Goal: Information Seeking & Learning: Check status

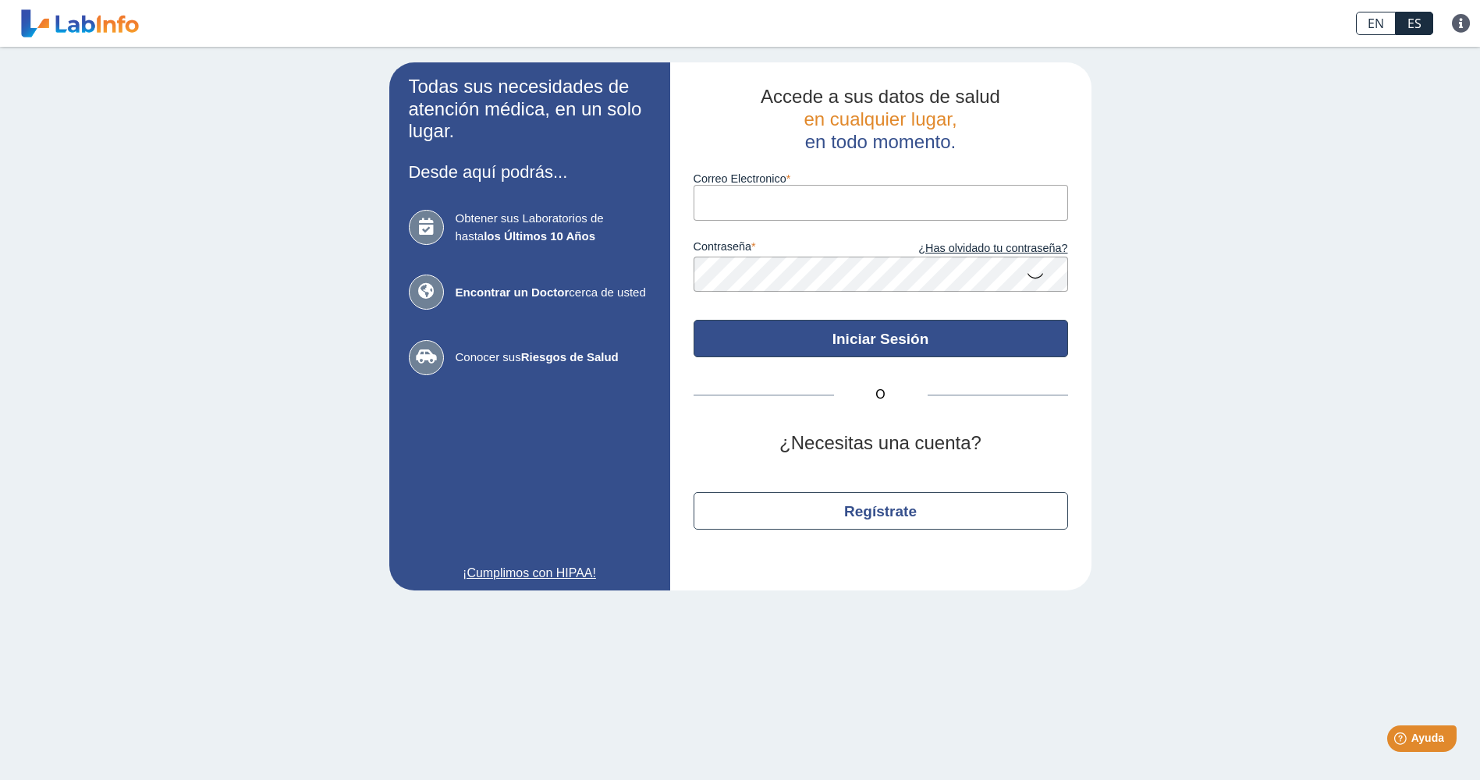
type input "[EMAIL_ADDRESS][DOMAIN_NAME]"
click at [881, 346] on button "Iniciar Sesión" at bounding box center [881, 338] width 374 height 37
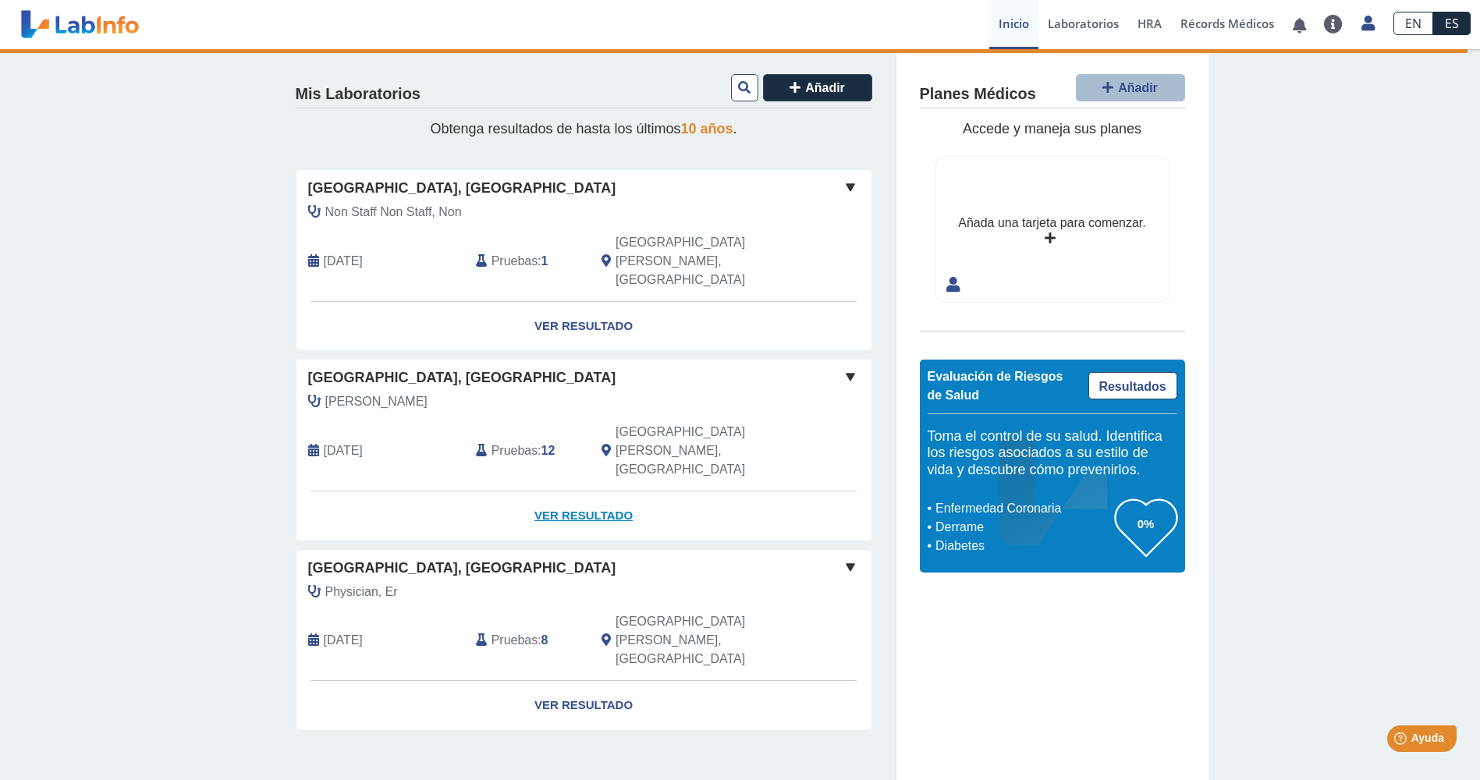
click at [573, 491] on link "Ver Resultado" at bounding box center [583, 515] width 575 height 49
click at [578, 302] on link "Ver Resultado" at bounding box center [583, 326] width 575 height 49
click at [849, 190] on span at bounding box center [850, 187] width 19 height 19
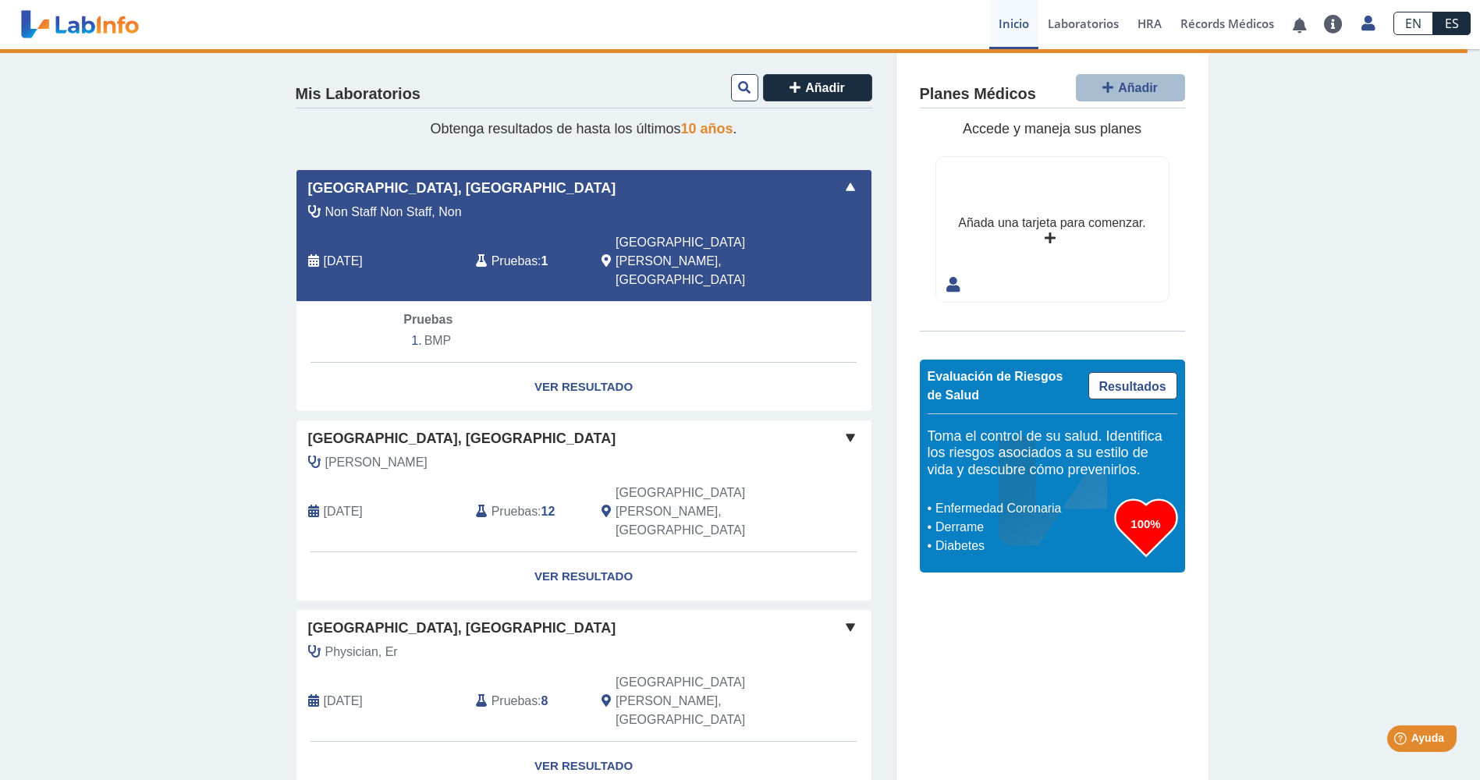
click at [849, 190] on span at bounding box center [850, 187] width 19 height 19
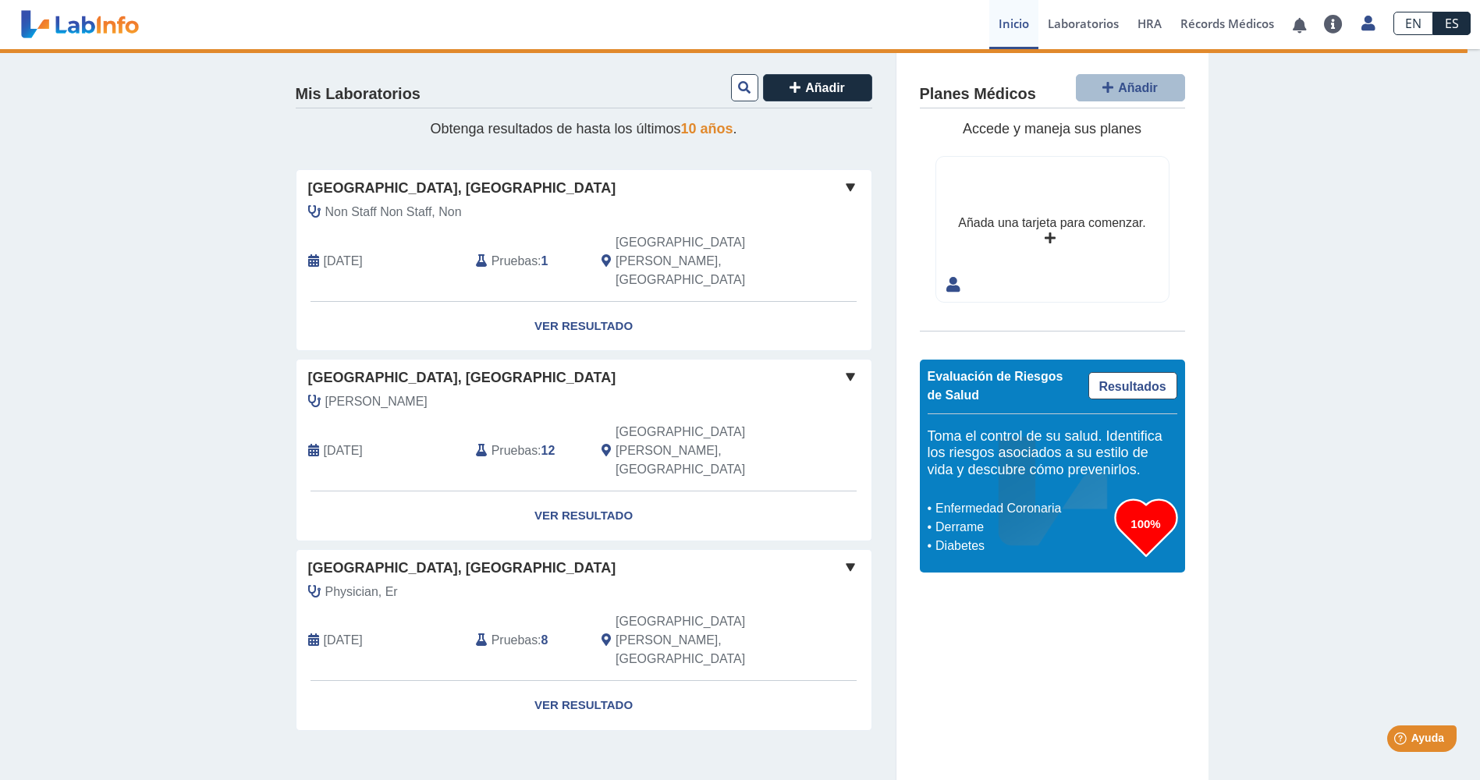
click at [849, 190] on span at bounding box center [850, 187] width 19 height 19
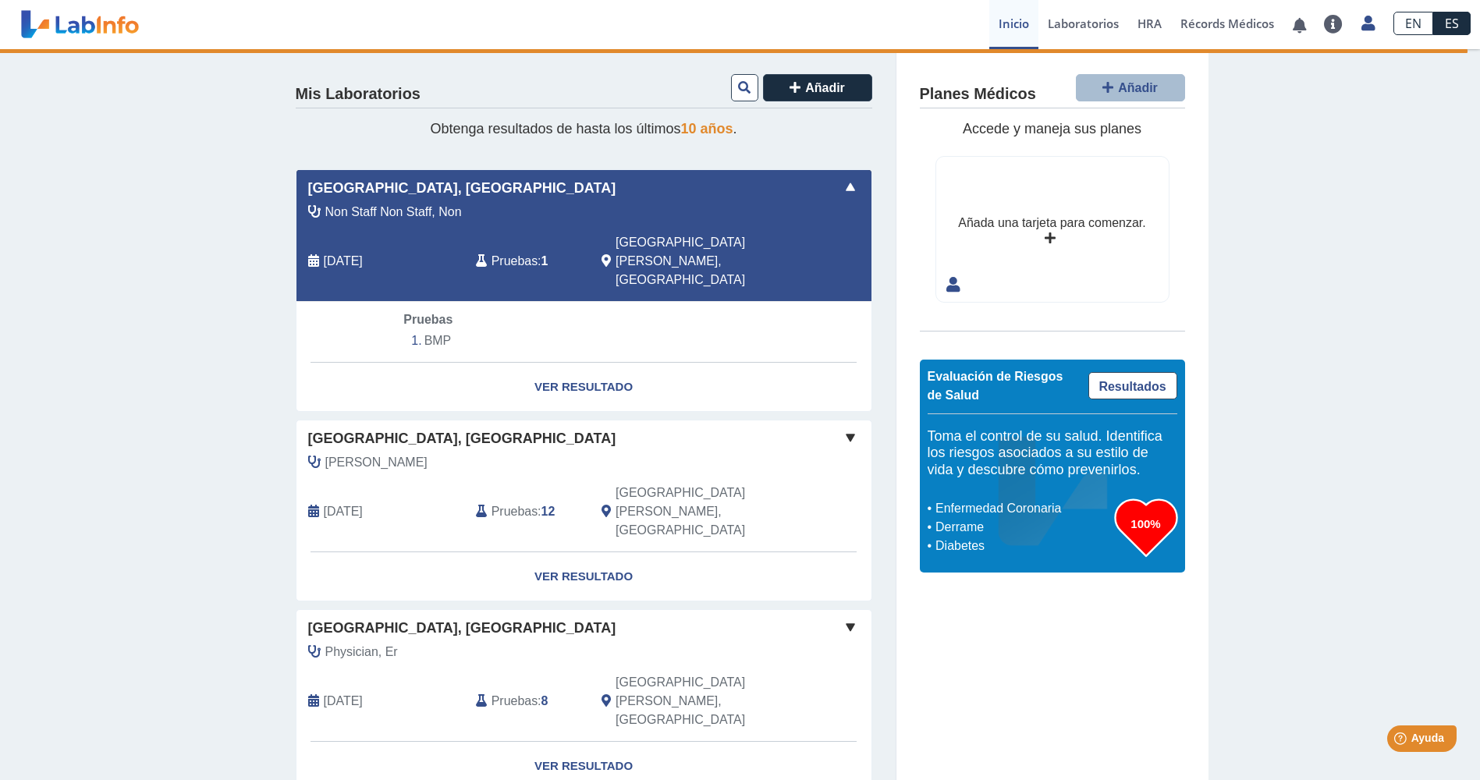
click at [849, 428] on span at bounding box center [850, 437] width 19 height 19
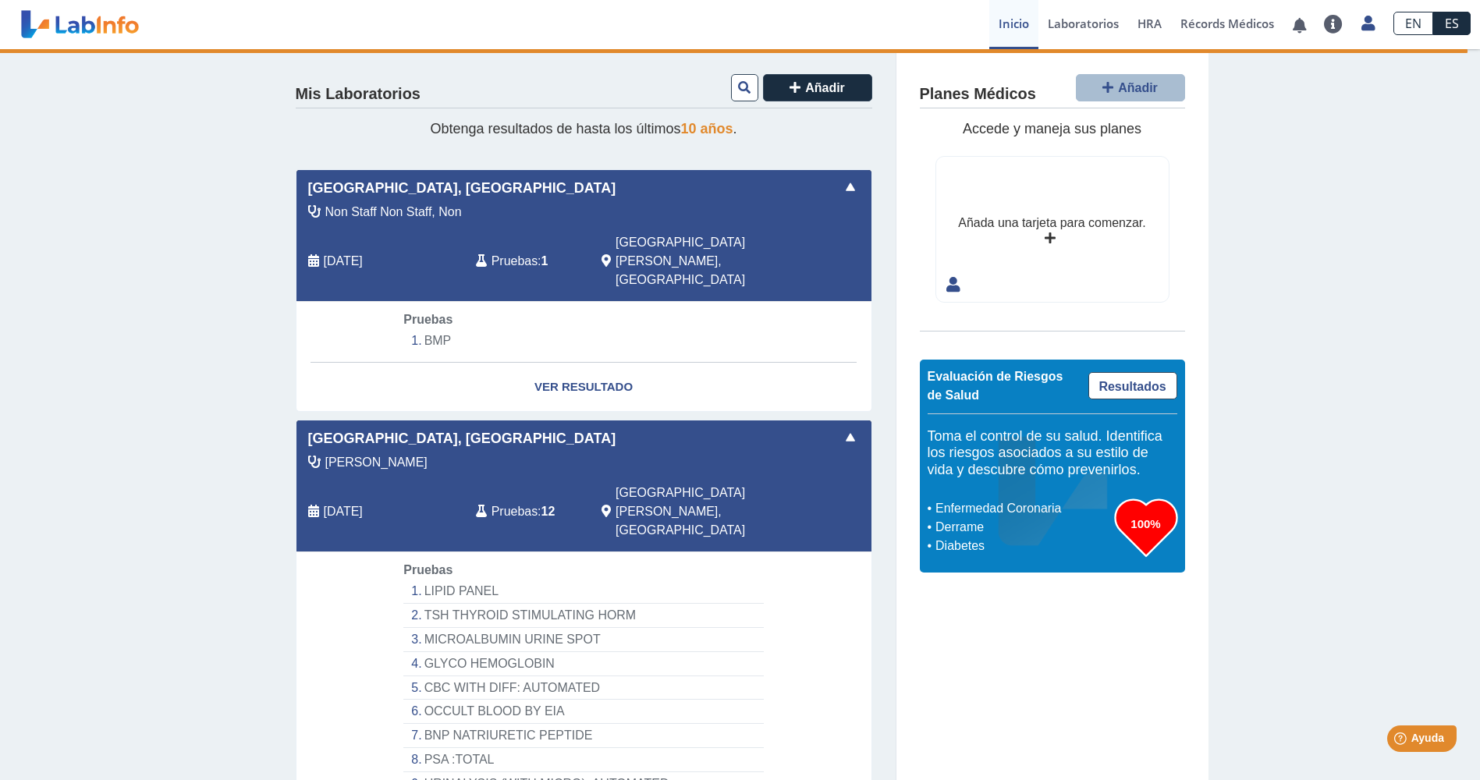
click at [849, 428] on span at bounding box center [850, 437] width 19 height 19
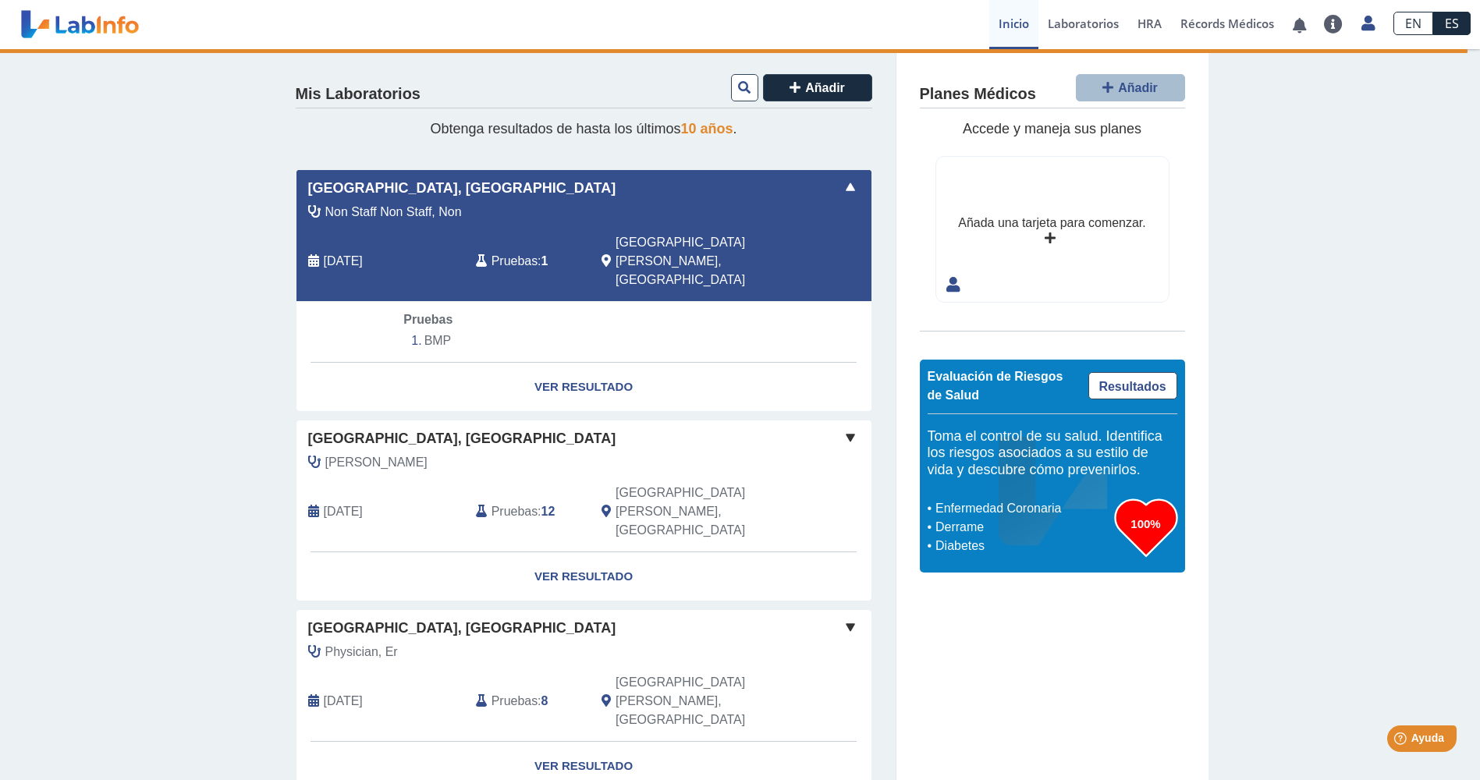
click at [854, 618] on span at bounding box center [850, 627] width 19 height 19
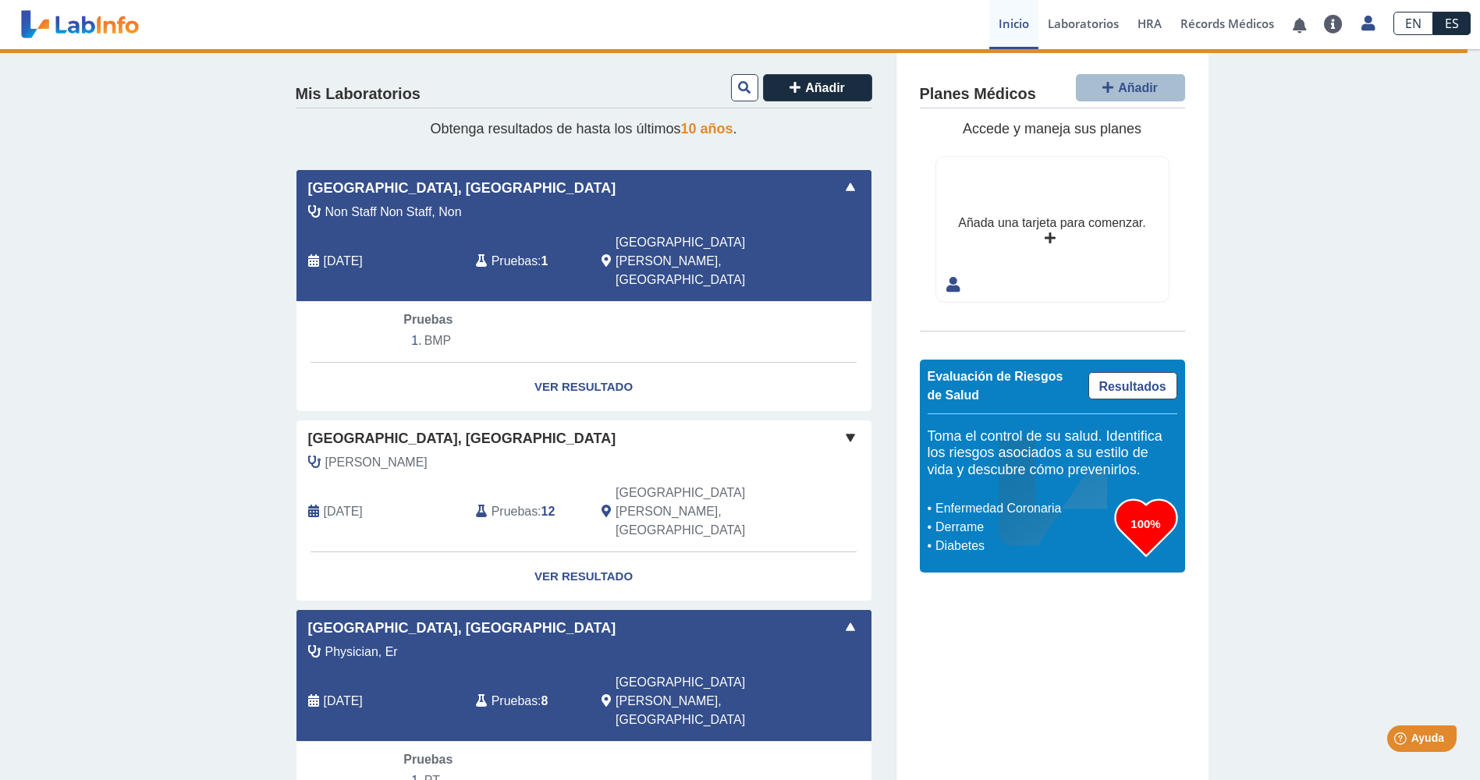
click at [854, 618] on div "[GEOGRAPHIC_DATA], [GEOGRAPHIC_DATA]" at bounding box center [583, 628] width 575 height 21
click at [841, 618] on span at bounding box center [850, 627] width 19 height 19
click at [839, 618] on div "[GEOGRAPHIC_DATA], [GEOGRAPHIC_DATA]" at bounding box center [583, 628] width 575 height 21
click at [841, 618] on span at bounding box center [850, 627] width 19 height 19
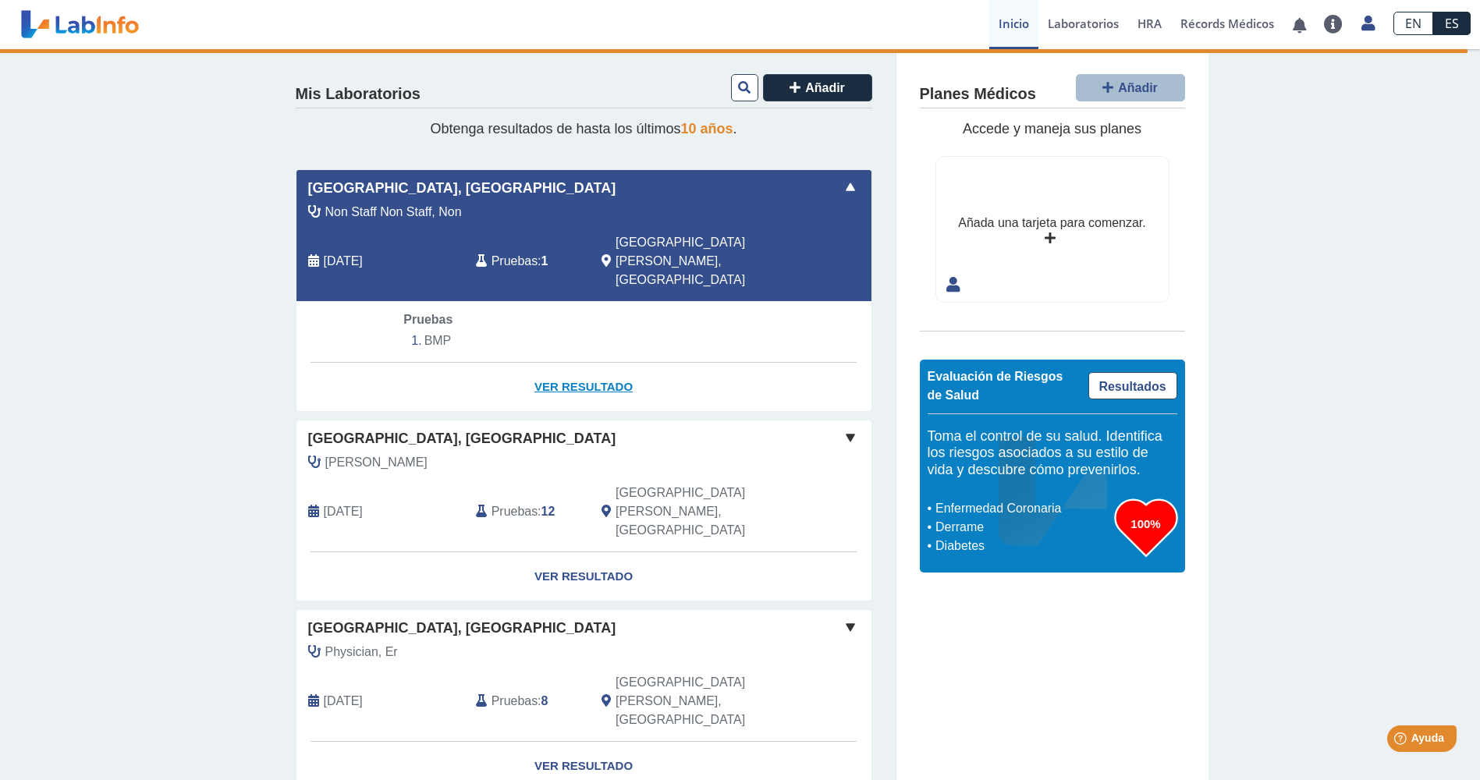
click at [597, 363] on link "Ver Resultado" at bounding box center [583, 387] width 575 height 49
click at [598, 363] on link "Ver Resultado" at bounding box center [583, 387] width 575 height 49
click at [1066, 27] on link "Laboratorios" at bounding box center [1083, 24] width 90 height 49
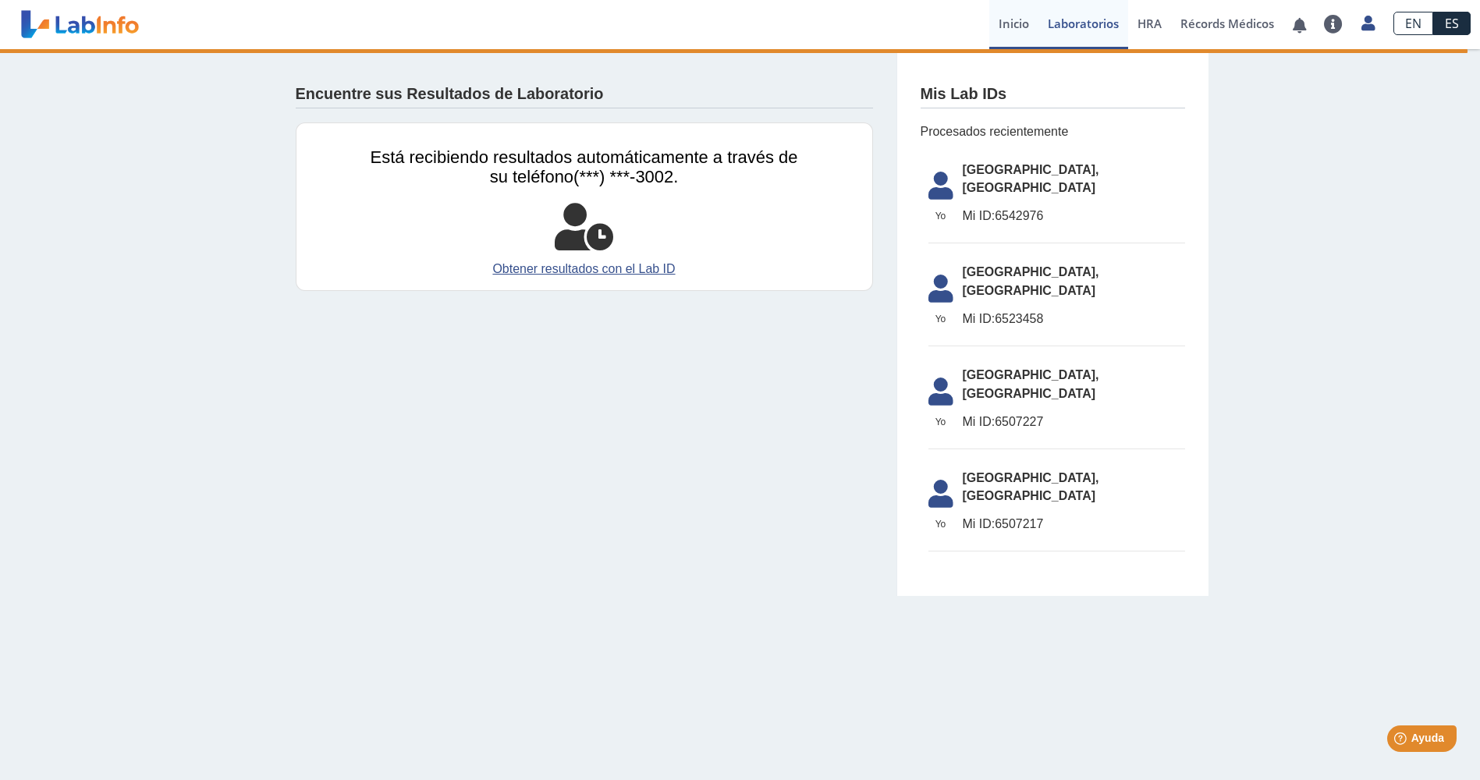
click at [1015, 29] on link "Inicio" at bounding box center [1013, 24] width 49 height 49
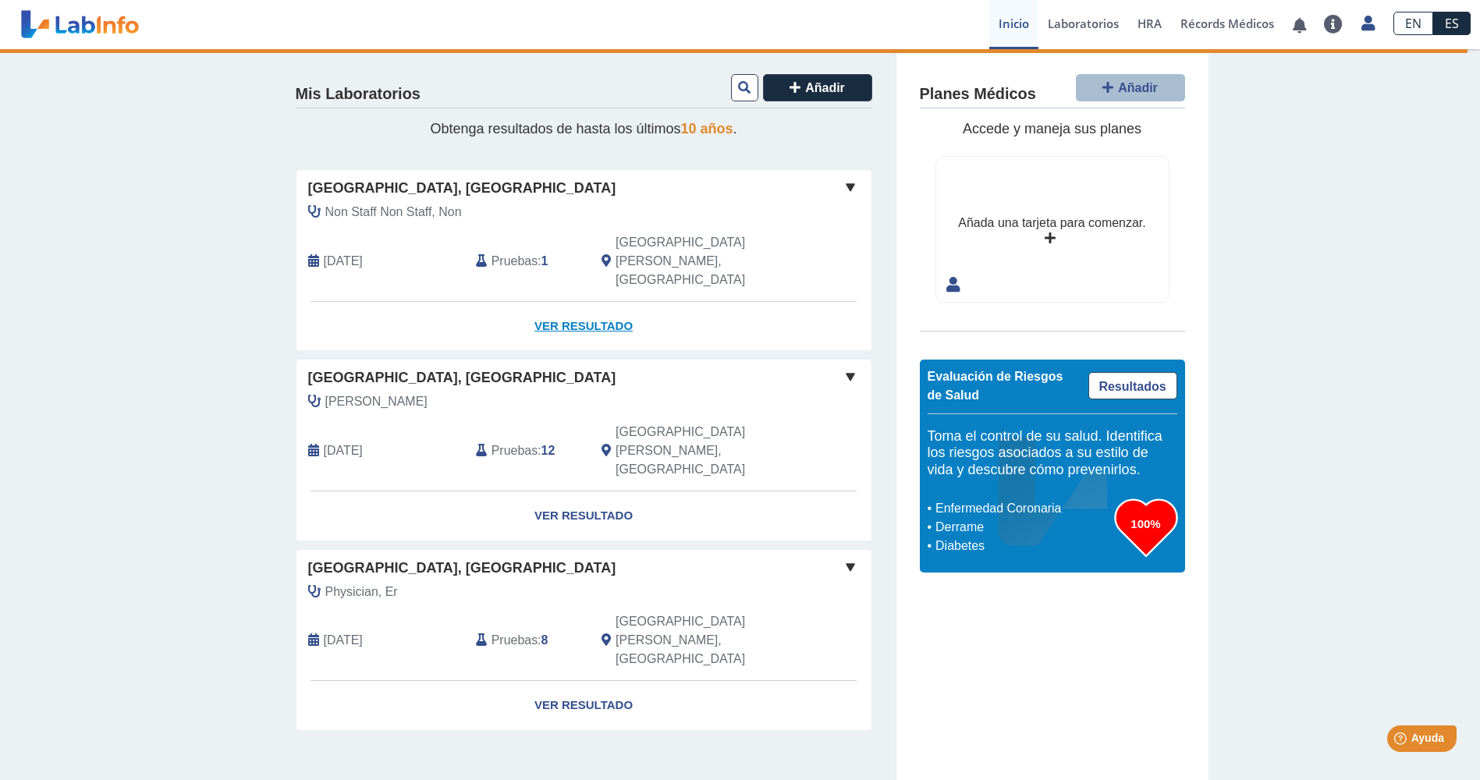
click at [555, 302] on link "Ver Resultado" at bounding box center [583, 326] width 575 height 49
drag, startPoint x: 555, startPoint y: 290, endPoint x: 542, endPoint y: 288, distance: 12.7
click at [542, 302] on link "Ver Resultado" at bounding box center [583, 326] width 575 height 49
click at [581, 302] on link "Ver Resultado" at bounding box center [583, 326] width 575 height 49
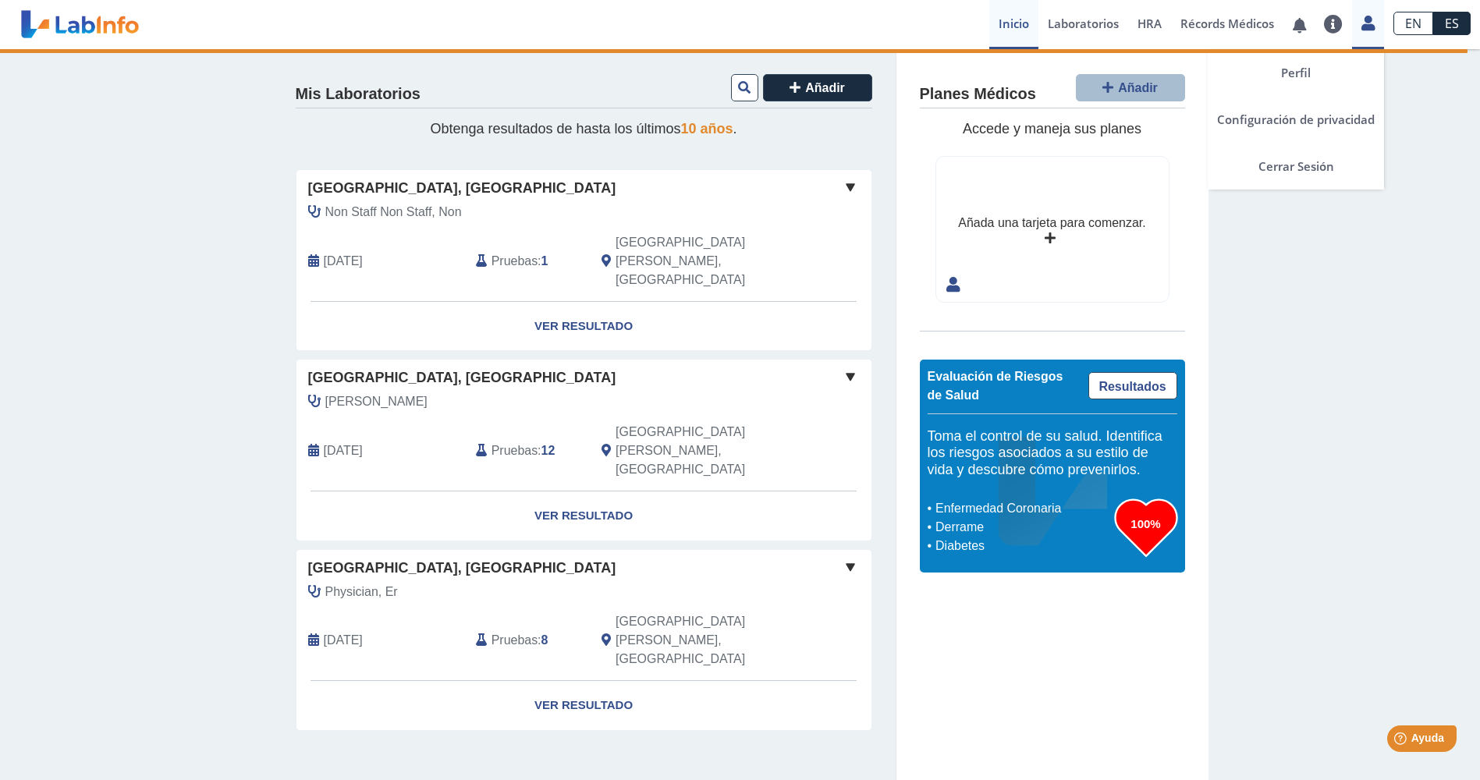
click at [1368, 22] on icon at bounding box center [1367, 23] width 13 height 12
click at [1310, 72] on link "Perfil" at bounding box center [1296, 72] width 176 height 47
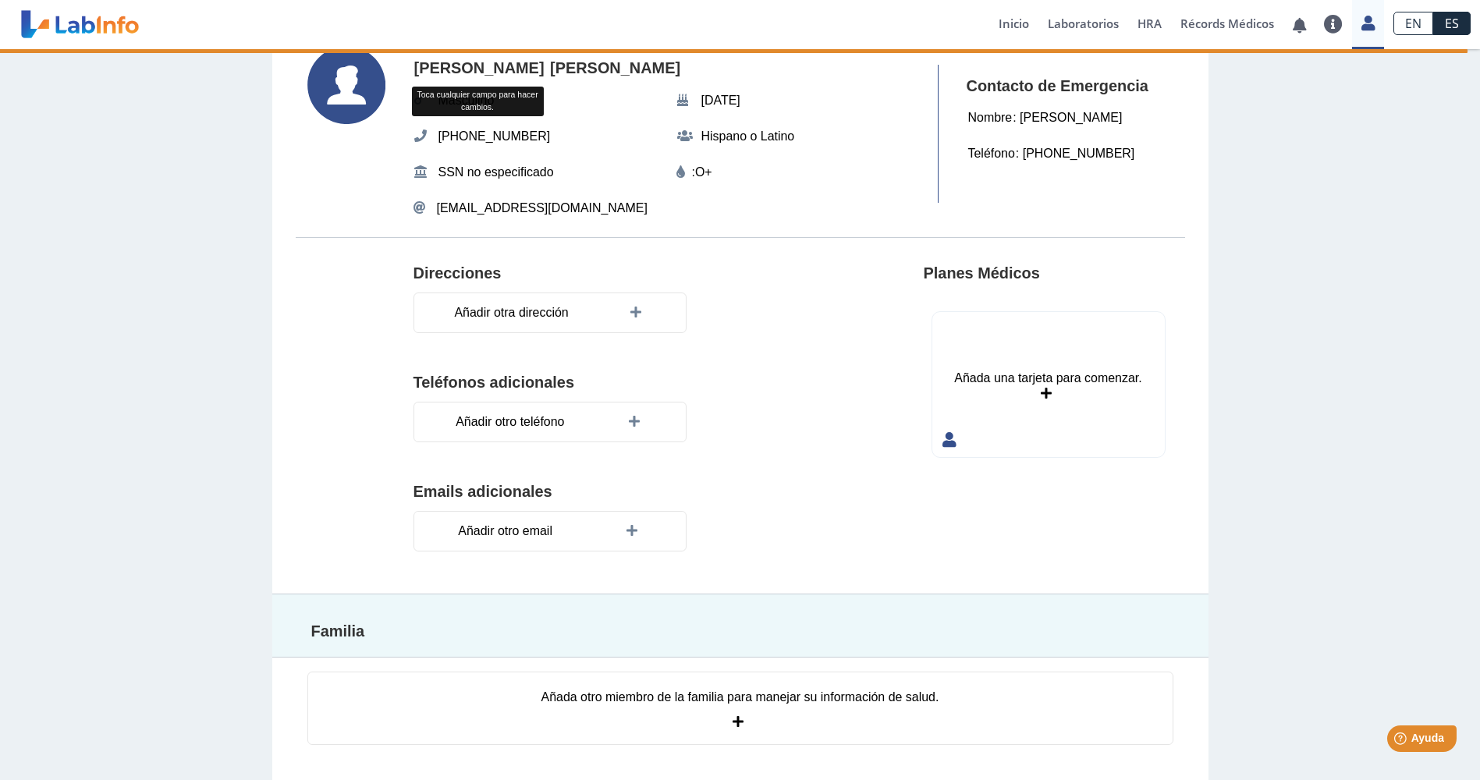
scroll to position [90, 0]
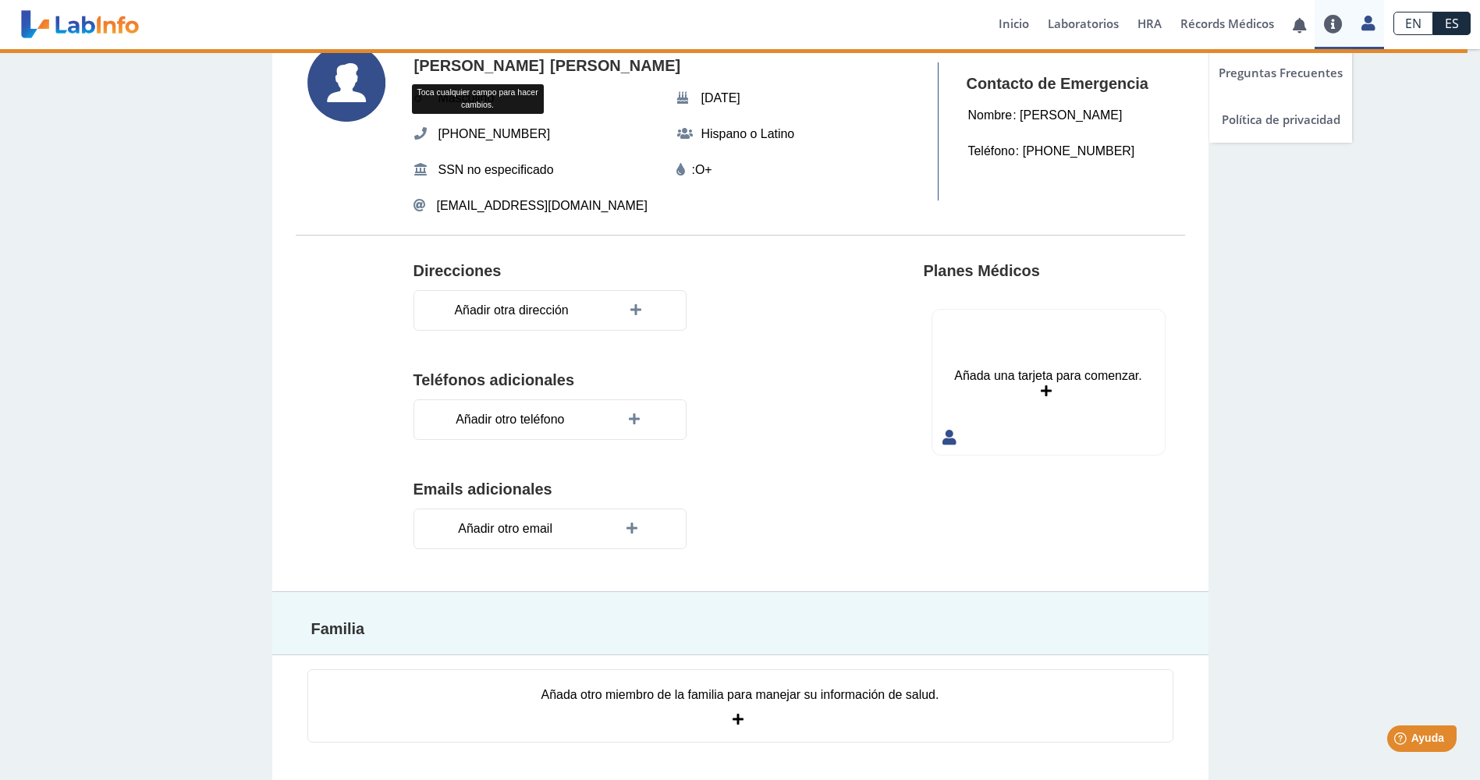
click at [1330, 30] on link at bounding box center [1333, 24] width 37 height 19
click at [1318, 74] on link "Preguntas Frecuentes" at bounding box center [1280, 72] width 143 height 47
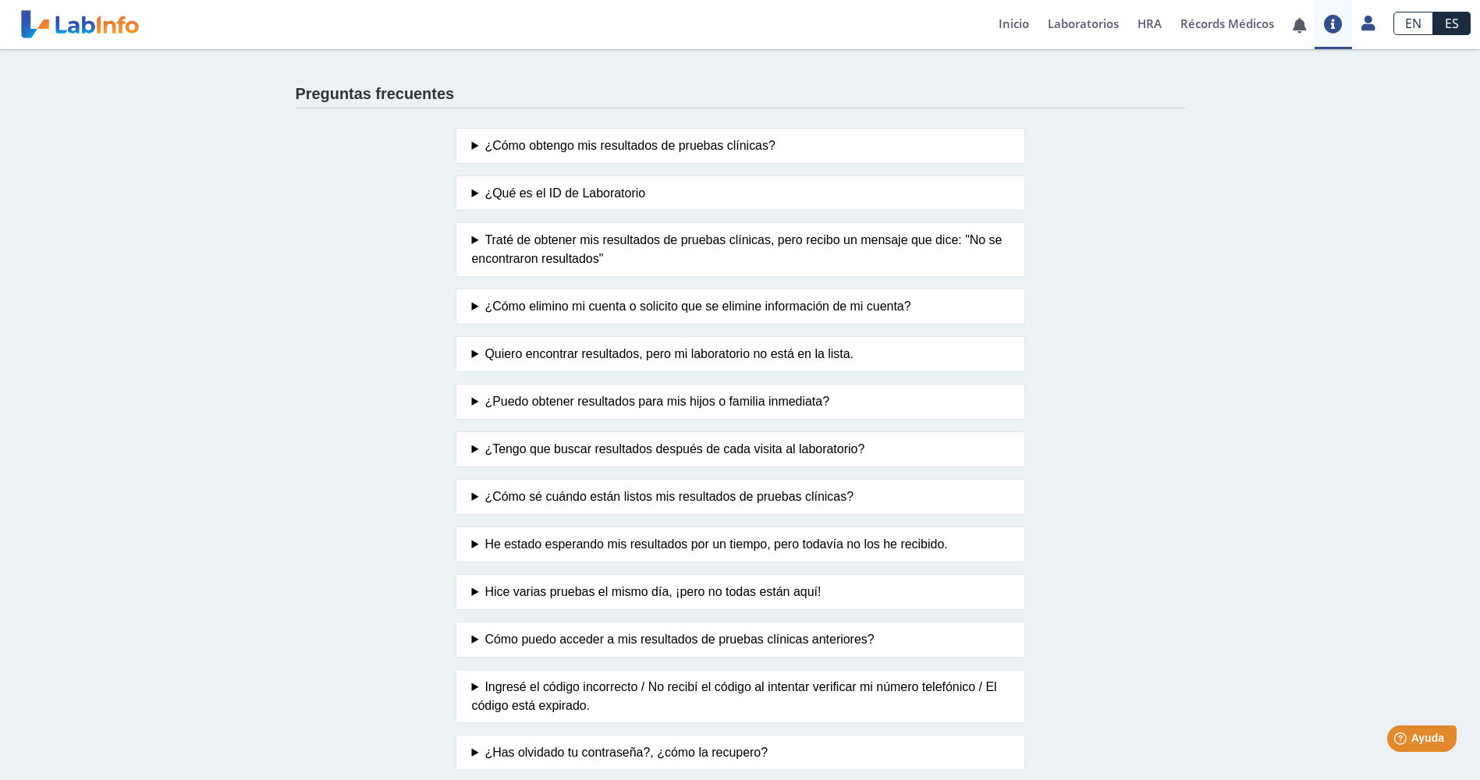
click at [547, 399] on summary "¿Puedo obtener resultados para mis hijos o familia inmediata?" at bounding box center [740, 401] width 537 height 19
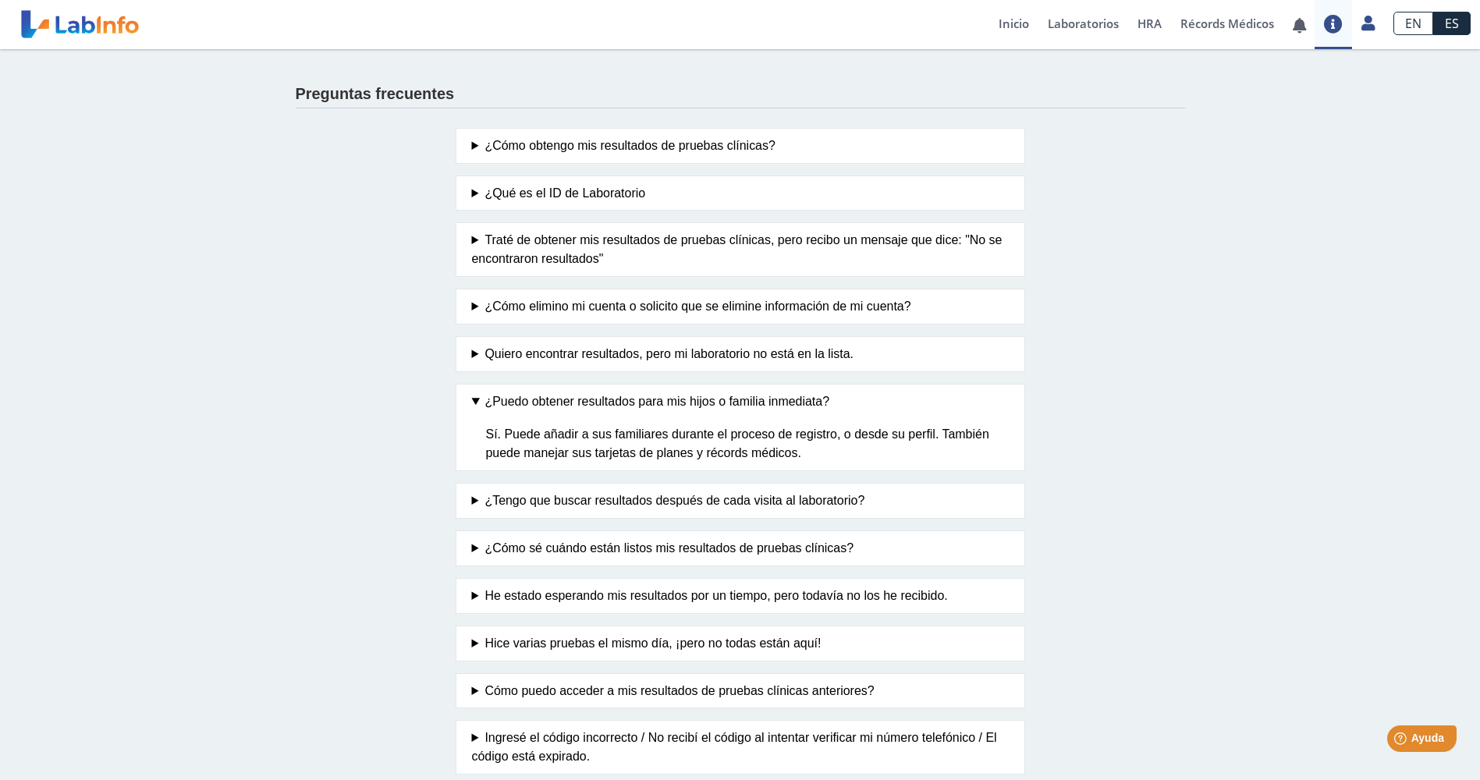
click at [474, 399] on summary "¿Puedo obtener resultados para mis hijos o familia inmediata?" at bounding box center [740, 401] width 537 height 19
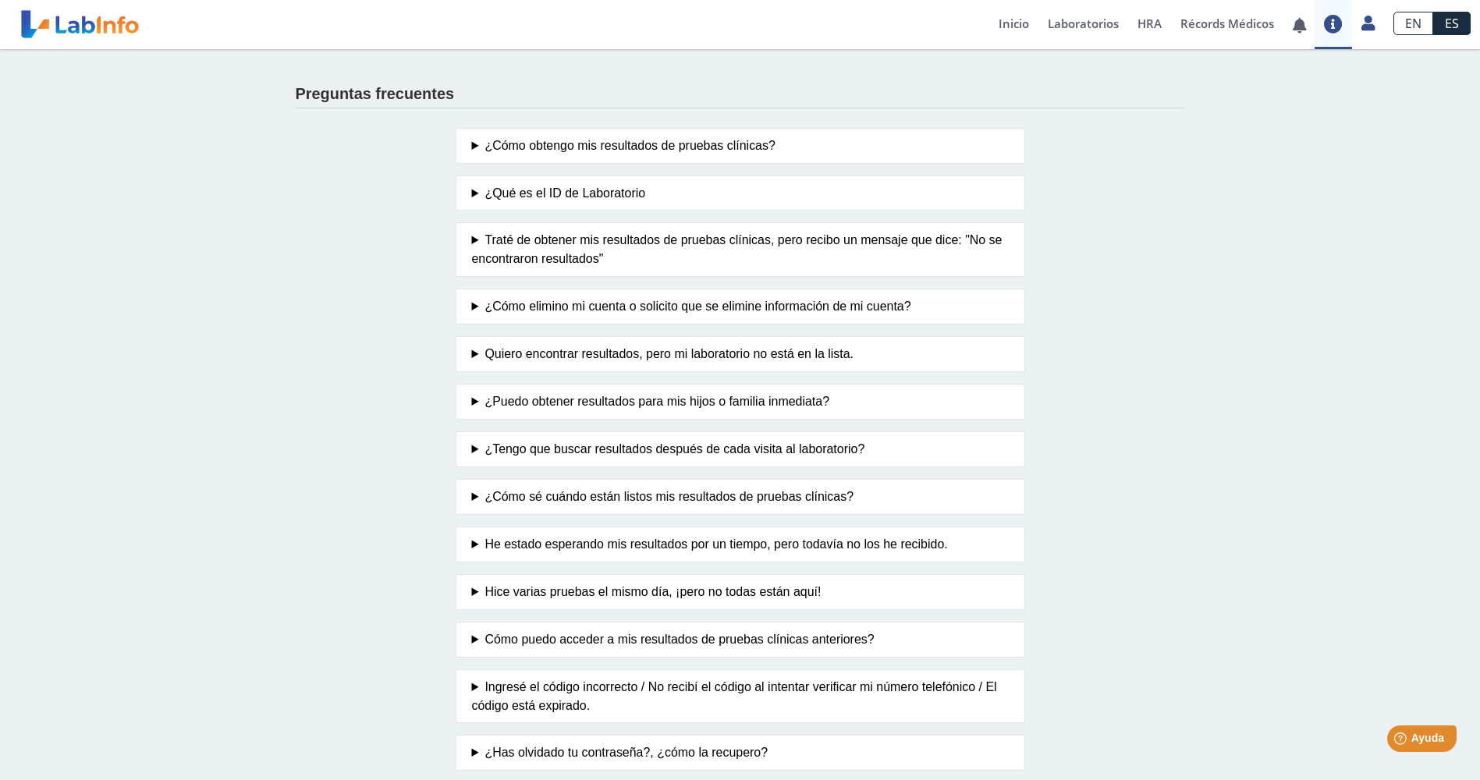
click at [472, 457] on summary "¿Tengo que buscar resultados después de cada visita al laboratorio?" at bounding box center [740, 449] width 537 height 19
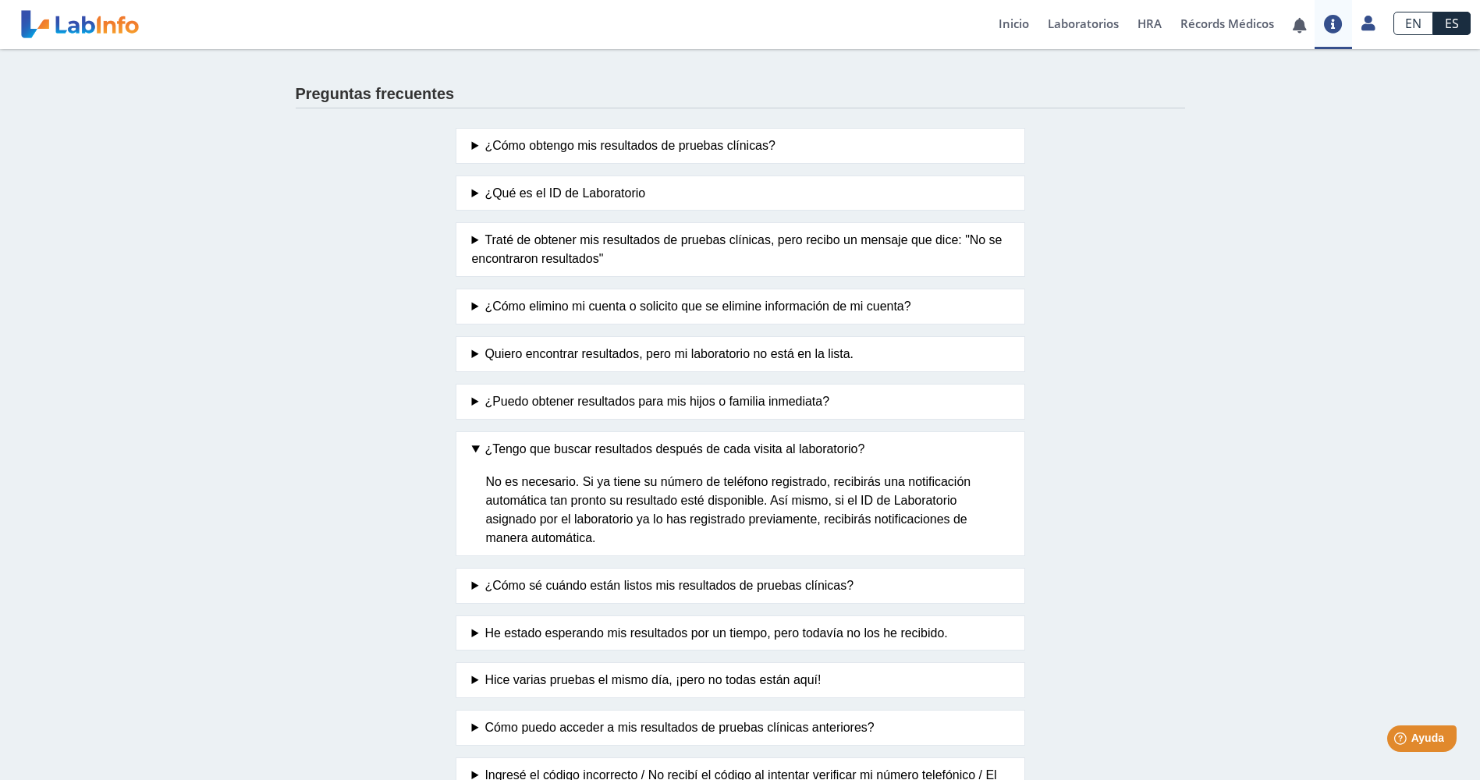
click at [472, 457] on summary "¿Tengo que buscar resultados después de cada visita al laboratorio?" at bounding box center [740, 449] width 537 height 19
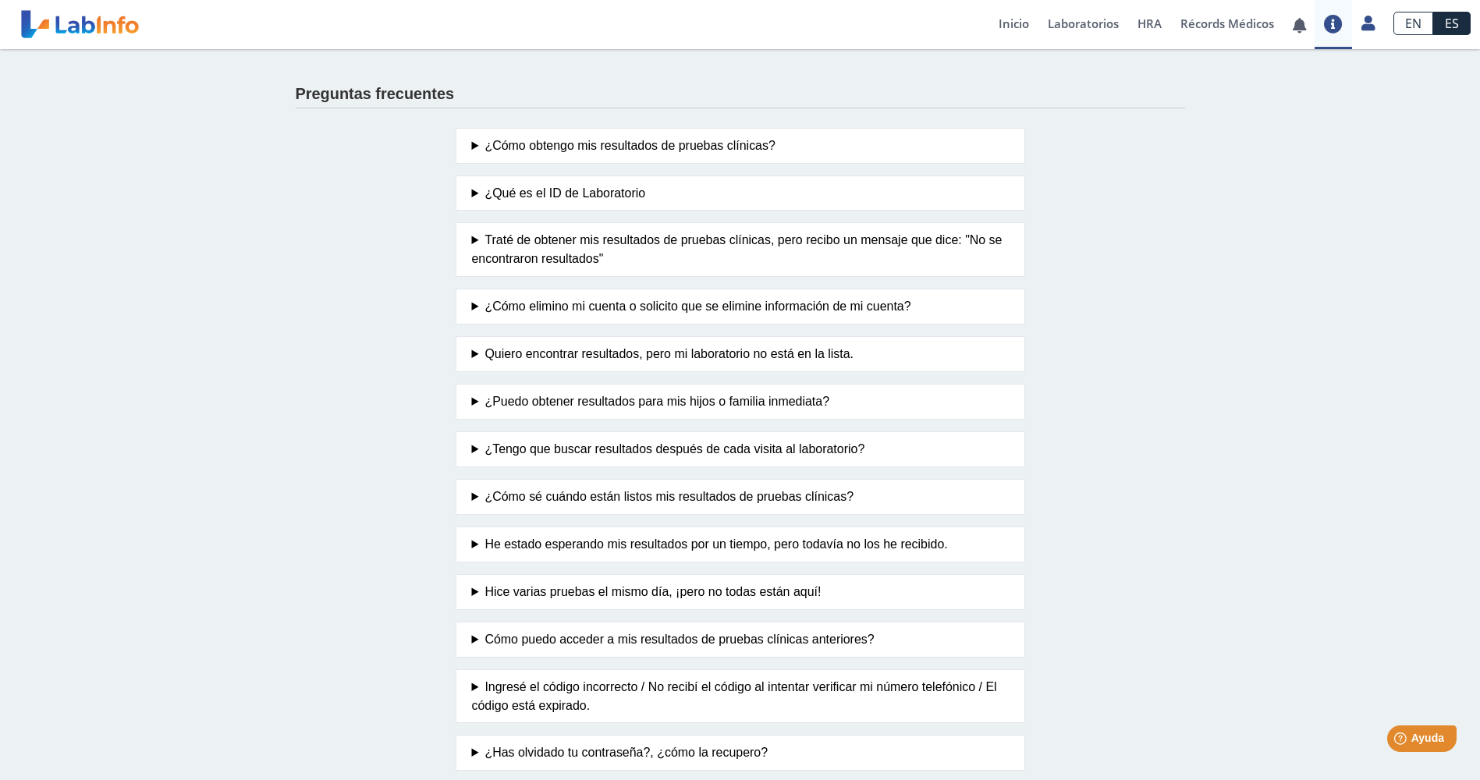
click at [472, 504] on summary "¿Cómo sé cuándo están listos mis resultados de pruebas clínicas?" at bounding box center [740, 497] width 537 height 19
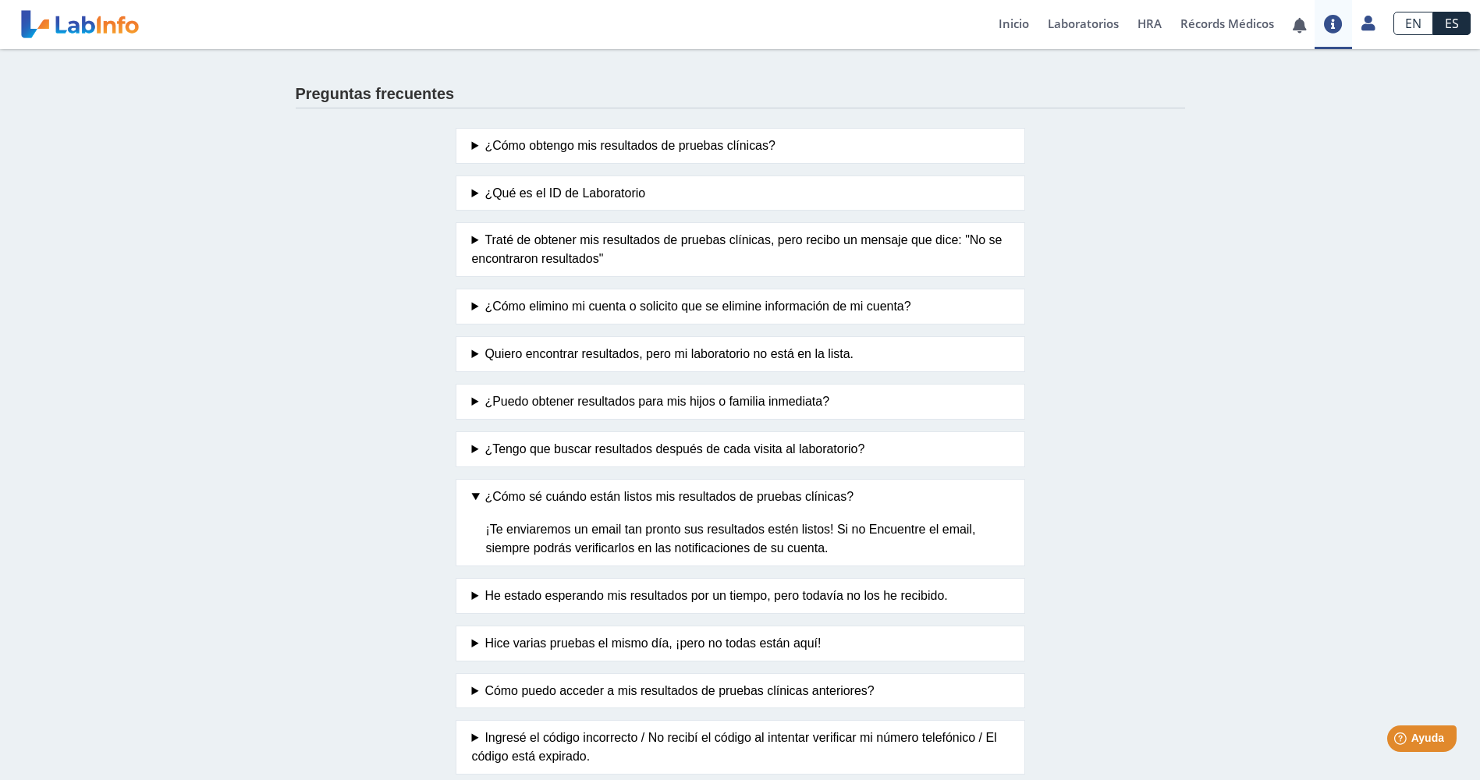
click at [472, 504] on summary "¿Cómo sé cuándo están listos mis resultados de pruebas clínicas?" at bounding box center [740, 497] width 537 height 19
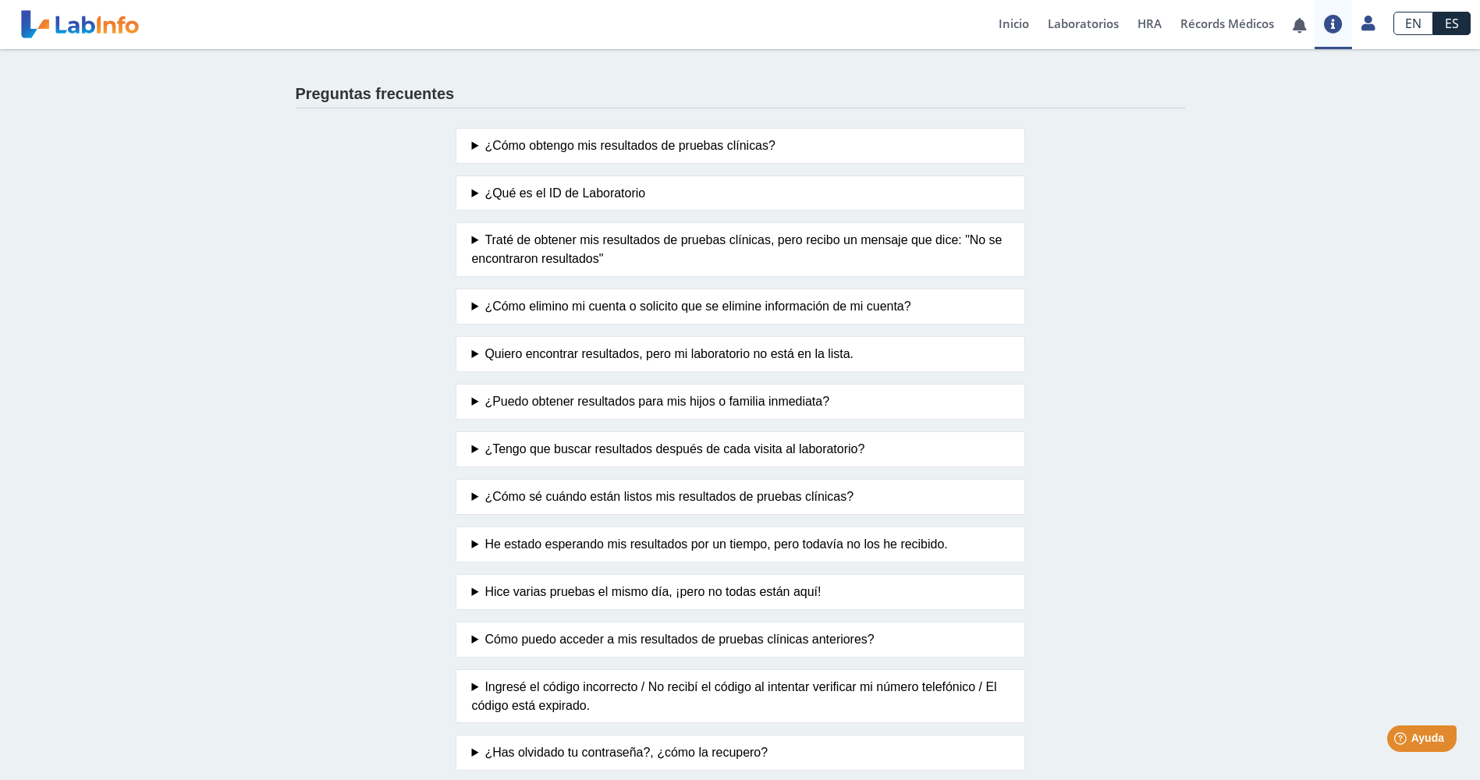
click at [472, 504] on summary "¿Cómo sé cuándo están listos mis resultados de pruebas clínicas?" at bounding box center [740, 497] width 537 height 19
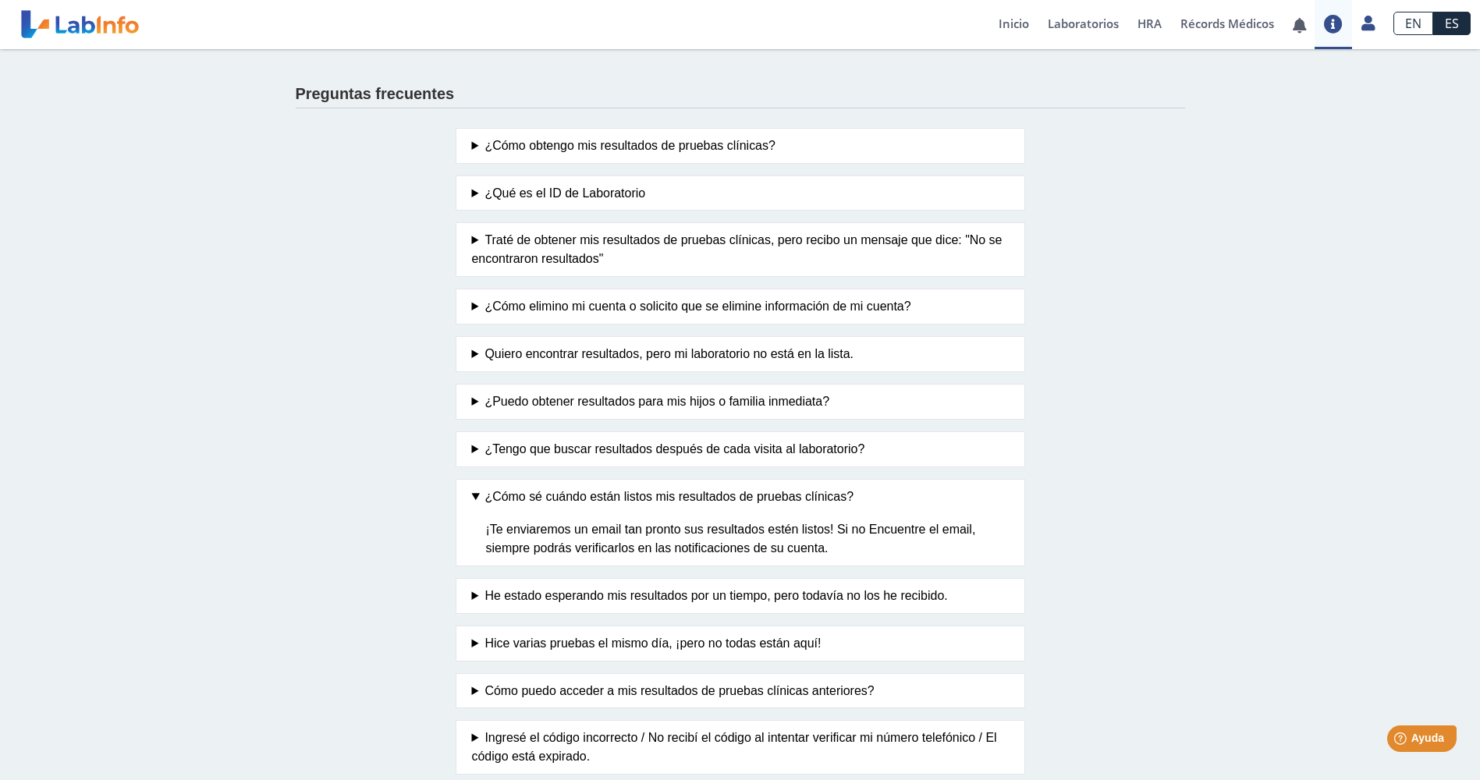
click at [472, 504] on summary "¿Cómo sé cuándo están listos mis resultados de pruebas clínicas?" at bounding box center [740, 497] width 537 height 19
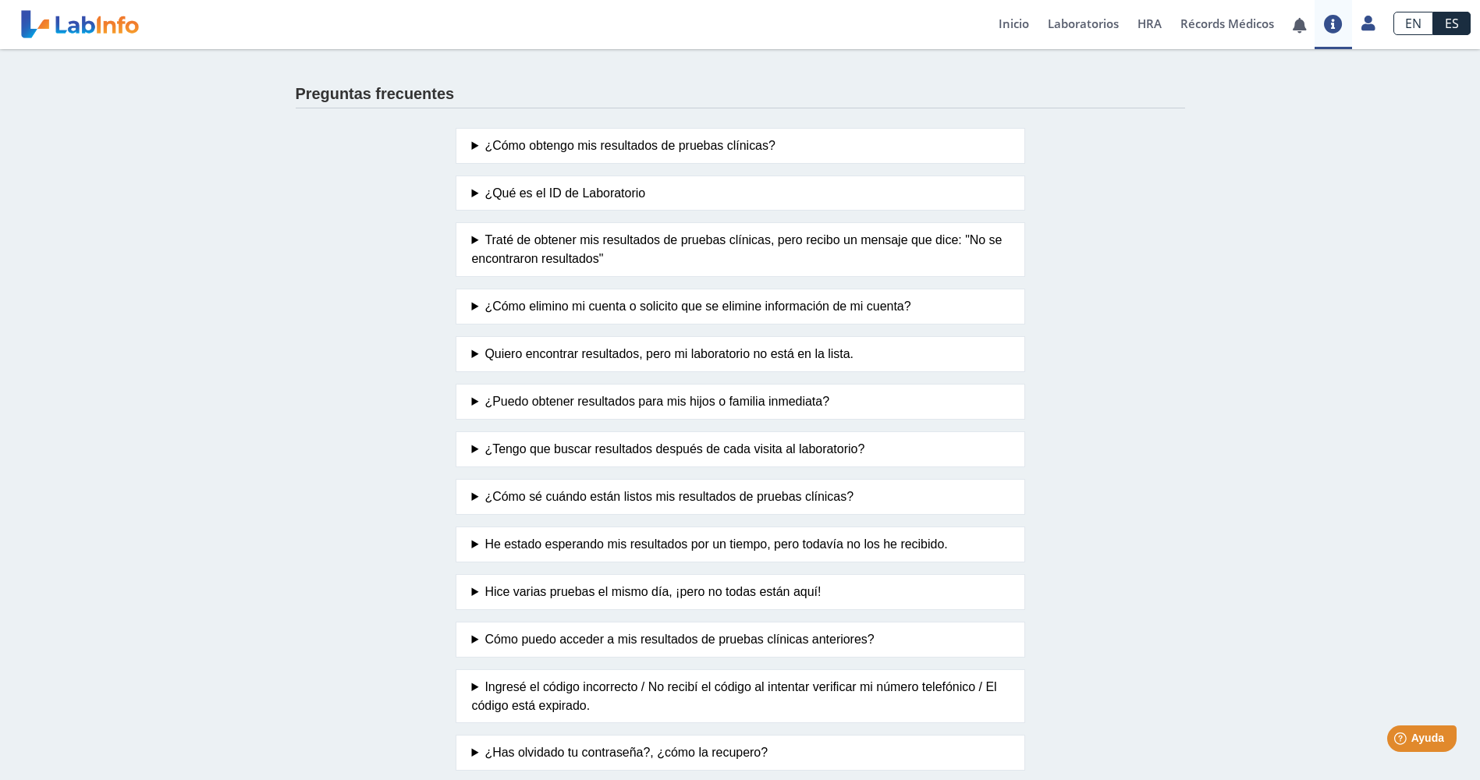
click at [499, 399] on summary "¿Puedo obtener resultados para mis hijos o familia inmediata?" at bounding box center [740, 401] width 537 height 19
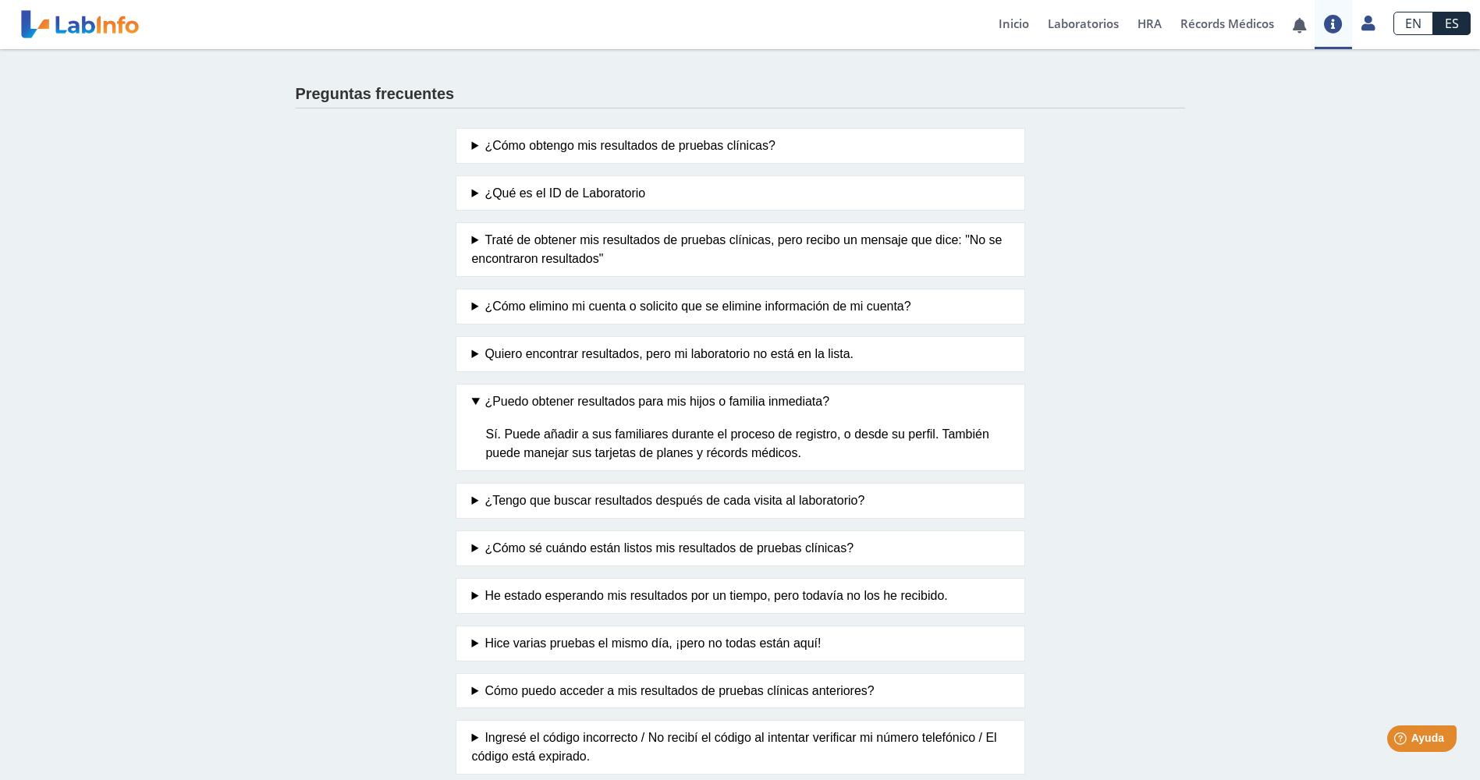
click at [1169, 324] on app-faq "Preguntas frecuentes ¿Cómo obtengo mis resultados de pruebas clínicas? Haga cli…" at bounding box center [740, 453] width 936 height 809
click at [1310, 76] on link "Perfil" at bounding box center [1296, 72] width 176 height 47
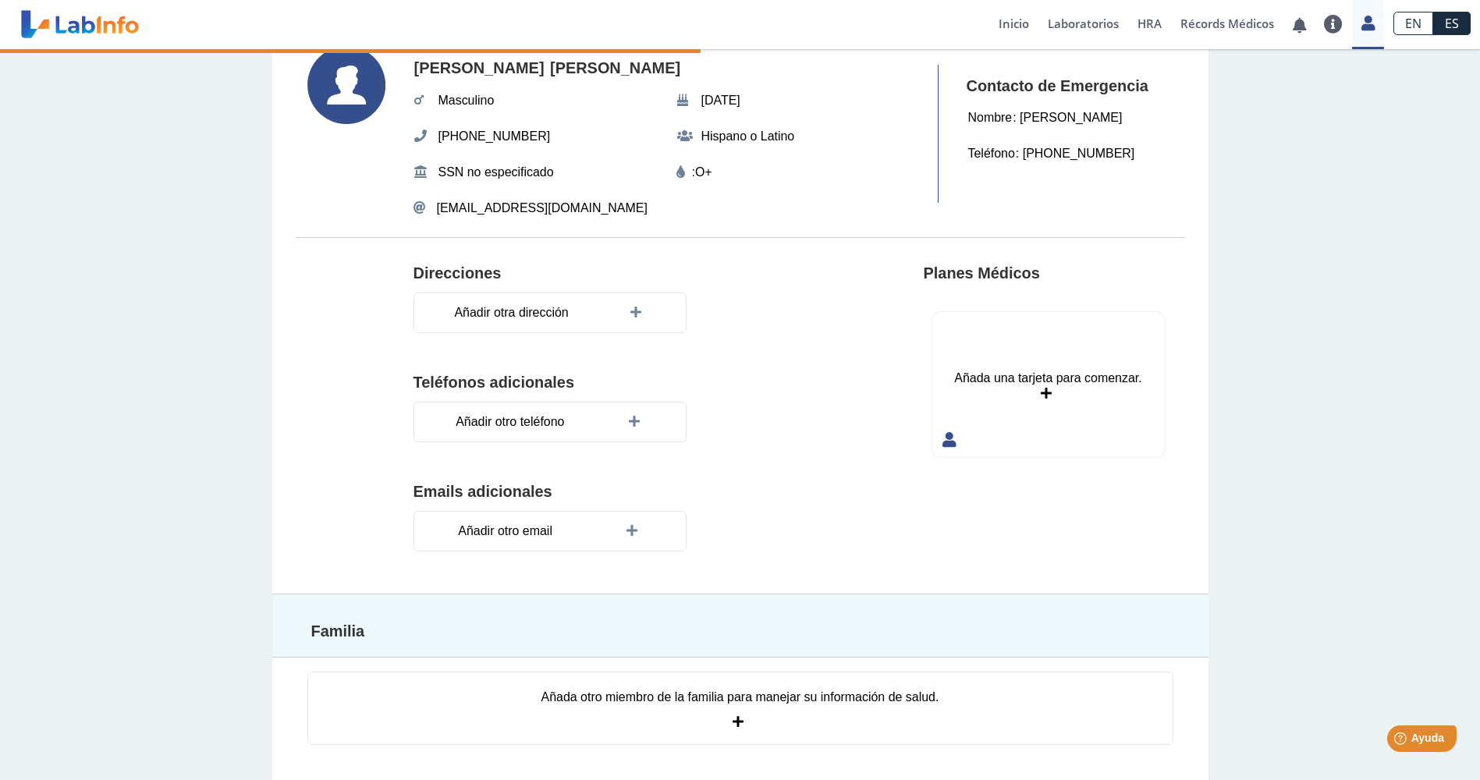
scroll to position [90, 0]
click at [733, 719] on icon at bounding box center [741, 720] width 16 height 12
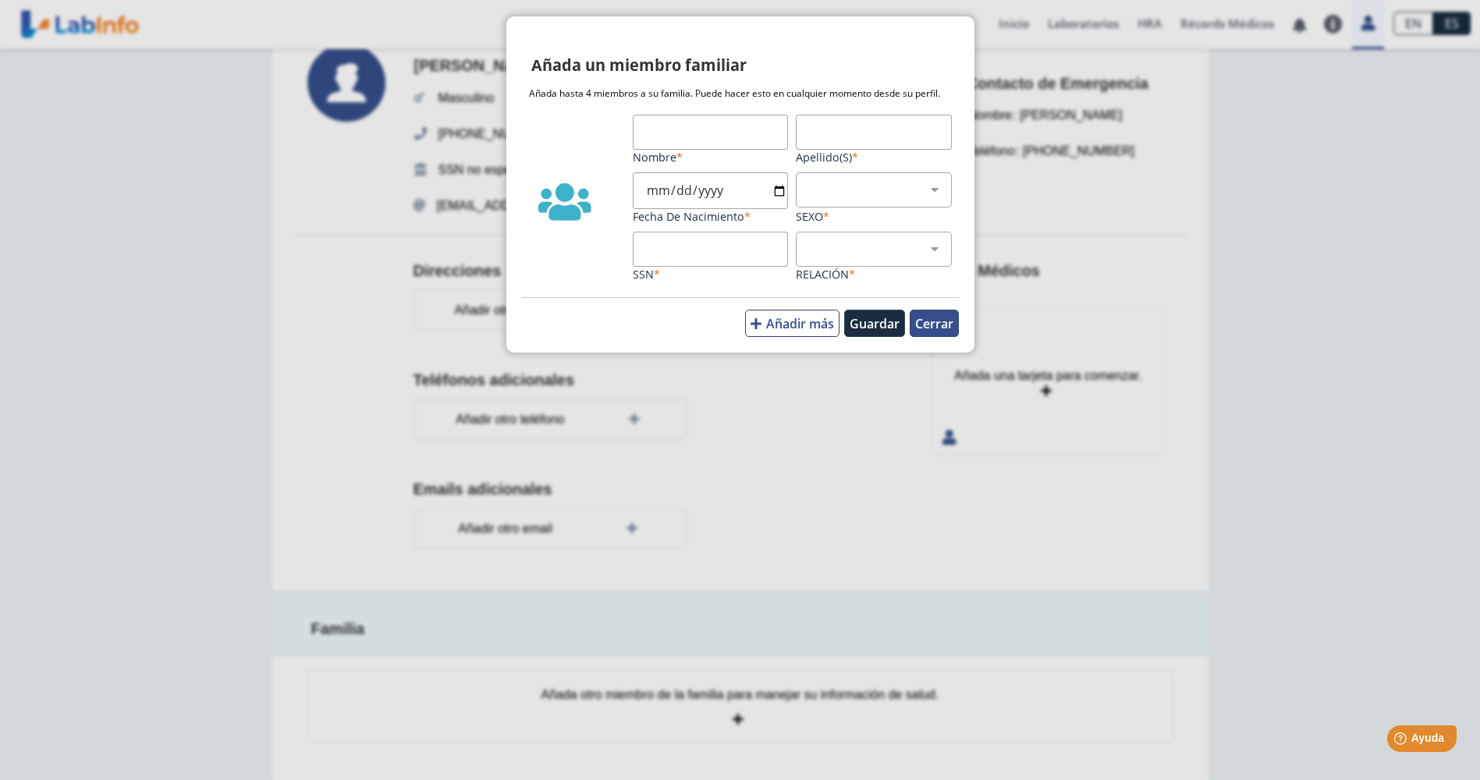
click at [926, 328] on button "Cerrar" at bounding box center [934, 323] width 49 height 27
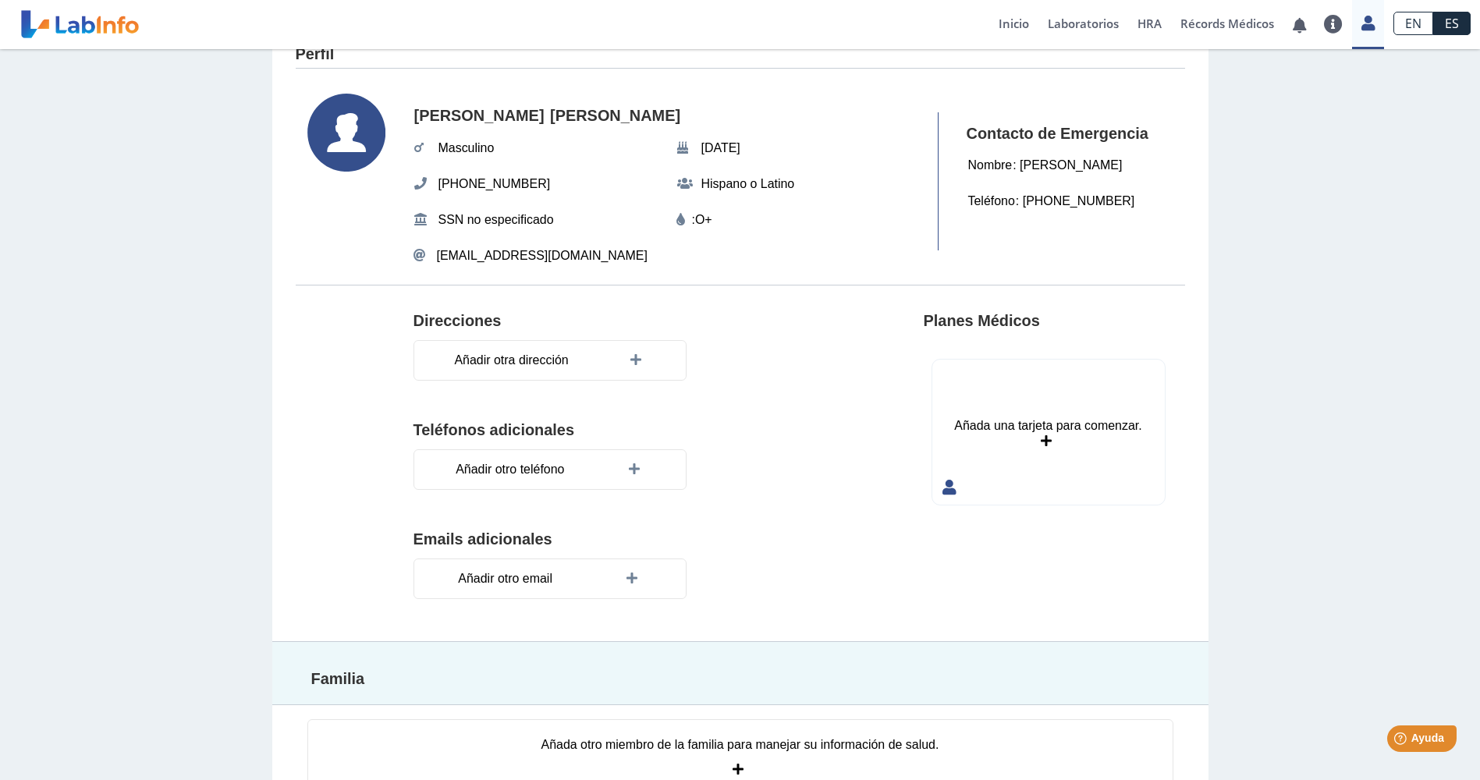
scroll to position [0, 0]
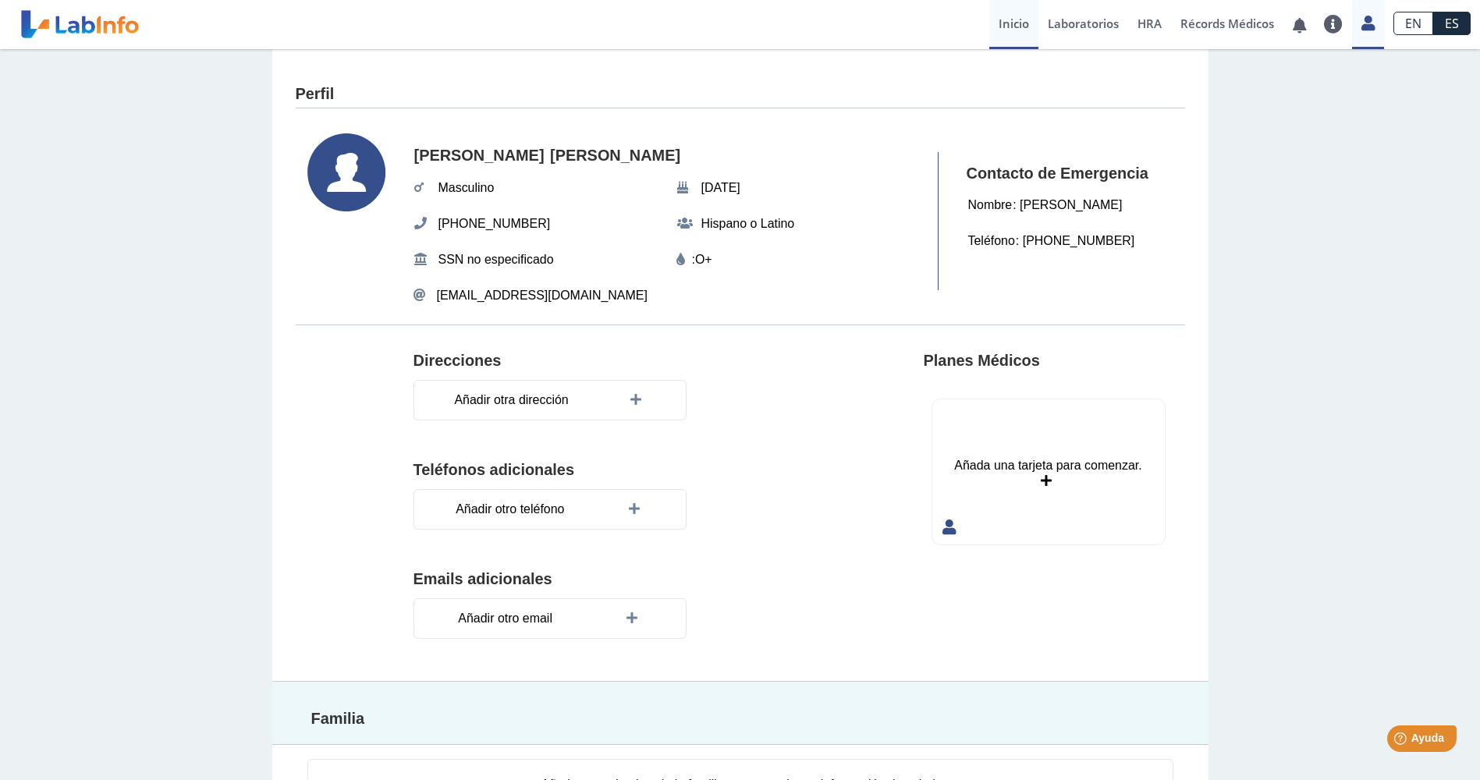
click at [1009, 26] on link "Inicio" at bounding box center [1013, 24] width 49 height 49
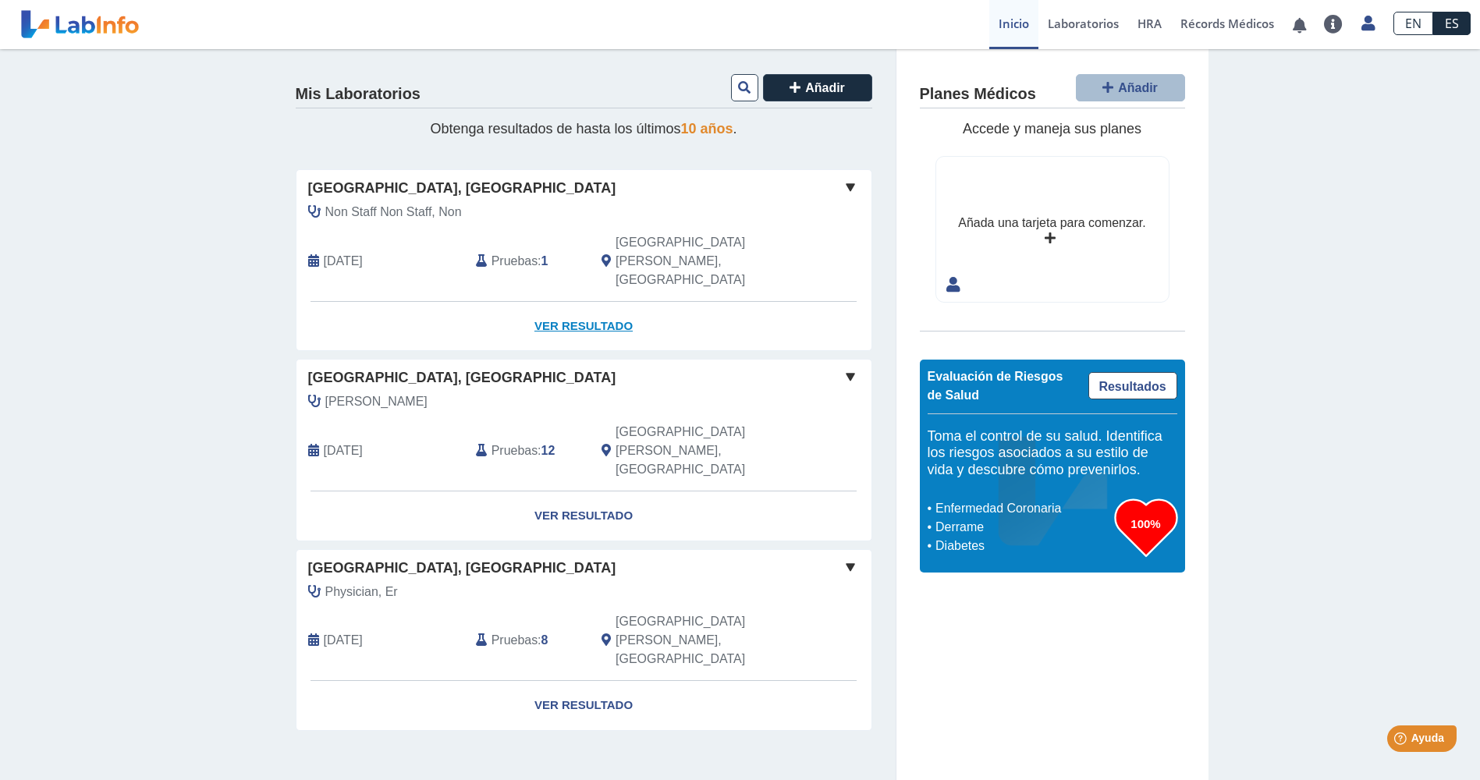
click at [582, 302] on link "Ver Resultado" at bounding box center [583, 326] width 575 height 49
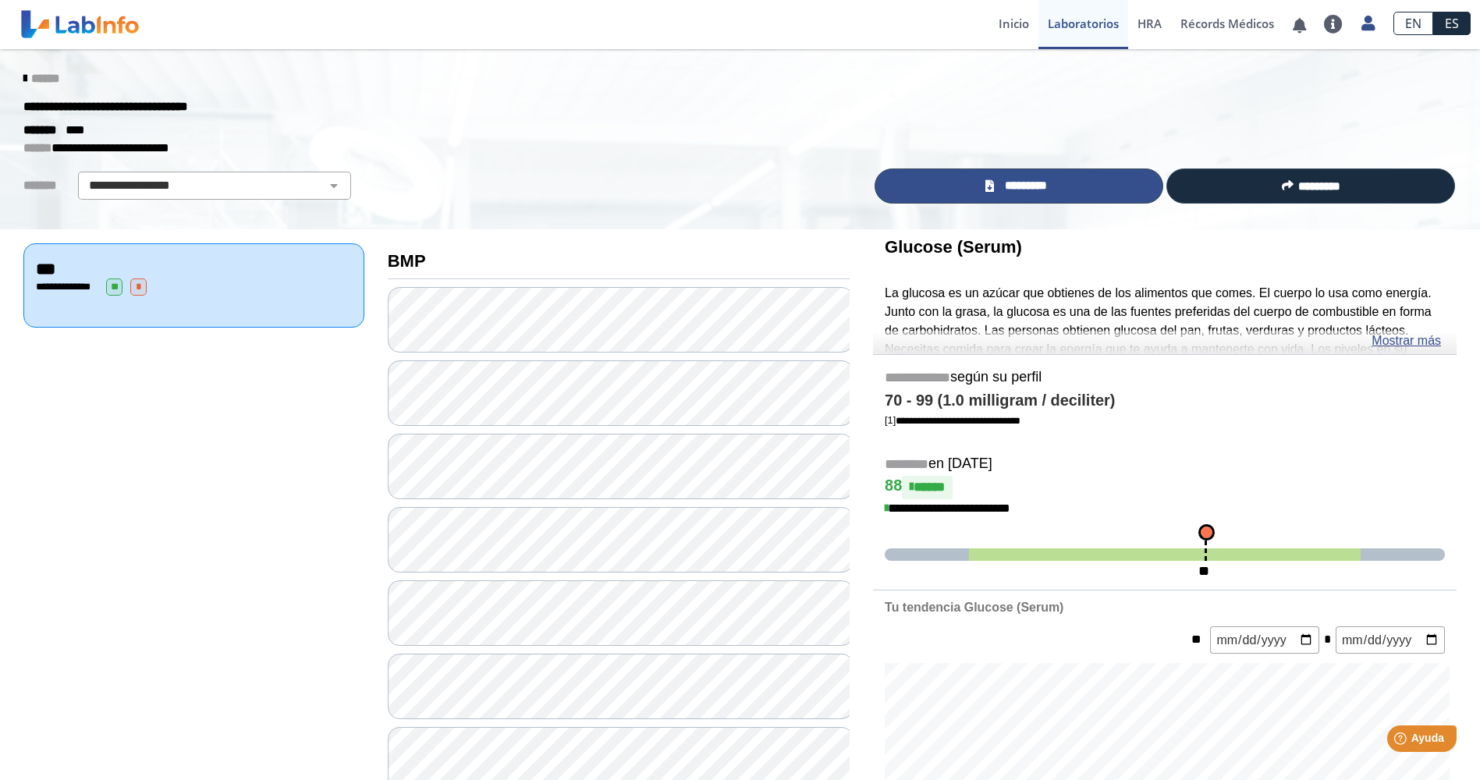
click at [1024, 190] on span "*********" at bounding box center [1026, 186] width 54 height 18
click at [280, 187] on select "**********" at bounding box center [215, 185] width 264 height 19
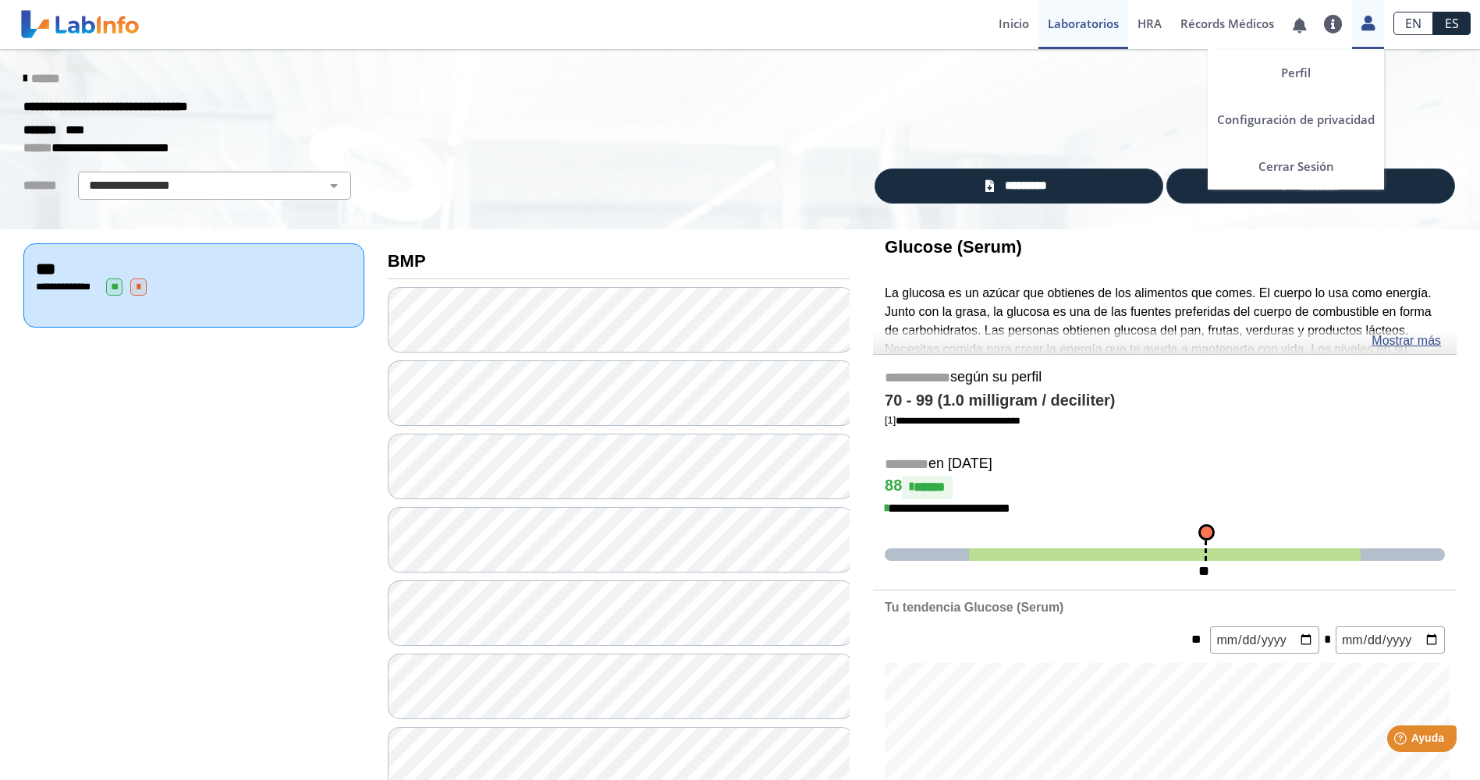
click at [1370, 28] on icon at bounding box center [1367, 23] width 13 height 12
click at [1300, 170] on link "Cerrar Sesión" at bounding box center [1296, 166] width 176 height 47
